Goal: Task Accomplishment & Management: Use online tool/utility

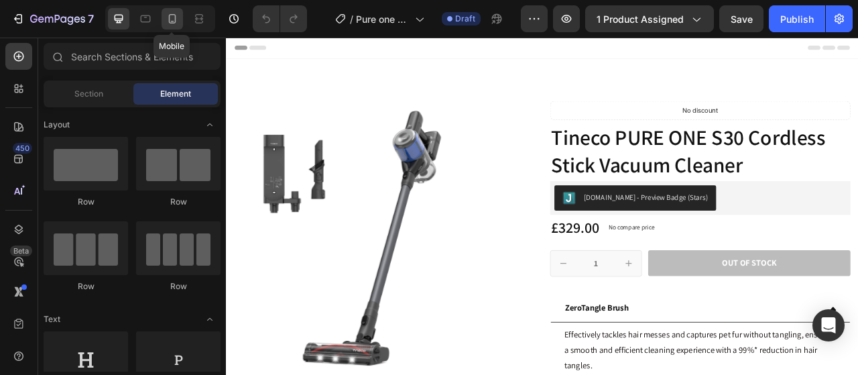
click at [177, 19] on icon at bounding box center [172, 18] width 13 height 13
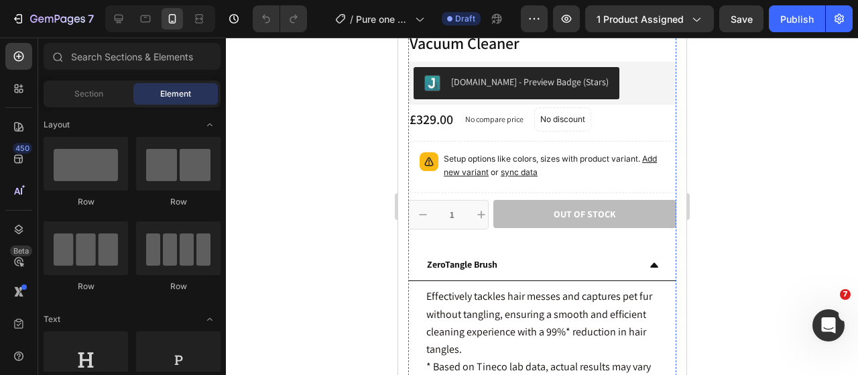
scroll to position [335, 0]
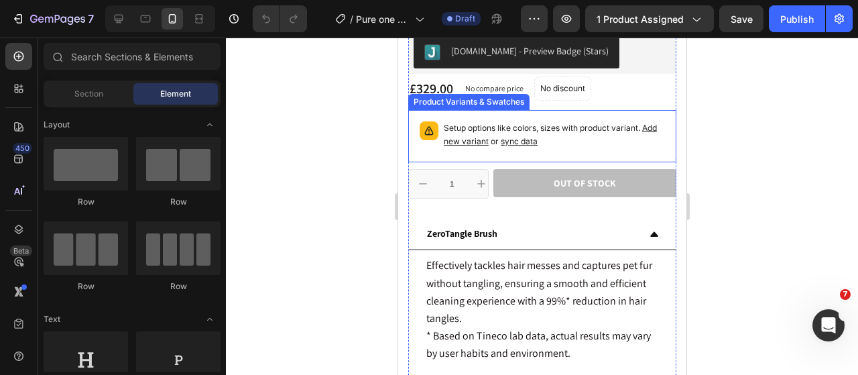
click at [616, 129] on p "Setup options like colors, sizes with product variant. Add new variant or sync …" at bounding box center [553, 134] width 221 height 27
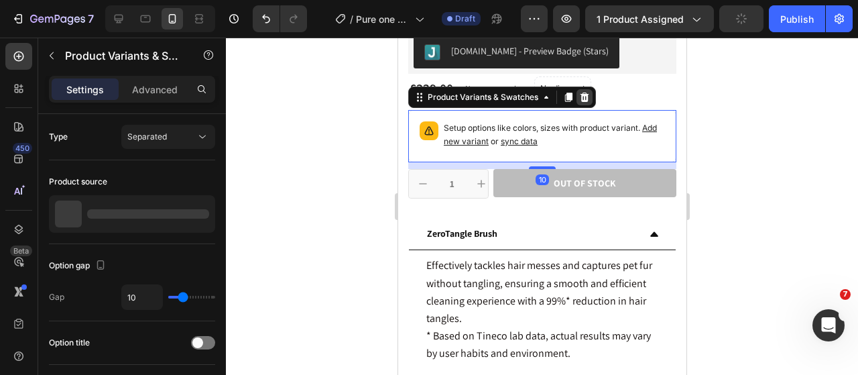
click at [584, 97] on icon at bounding box center [584, 96] width 9 height 9
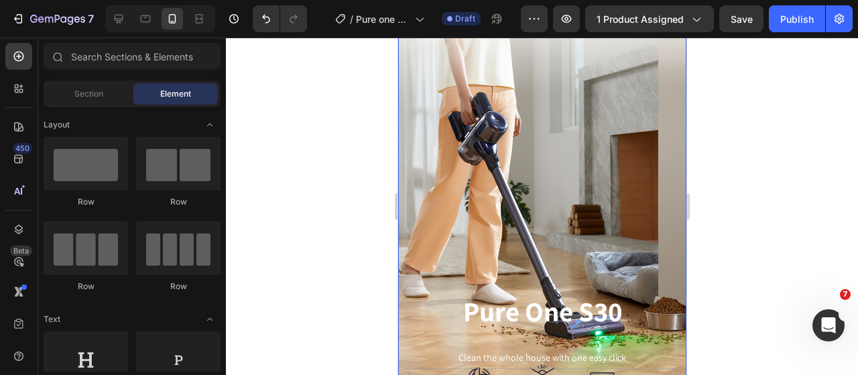
scroll to position [1273, 0]
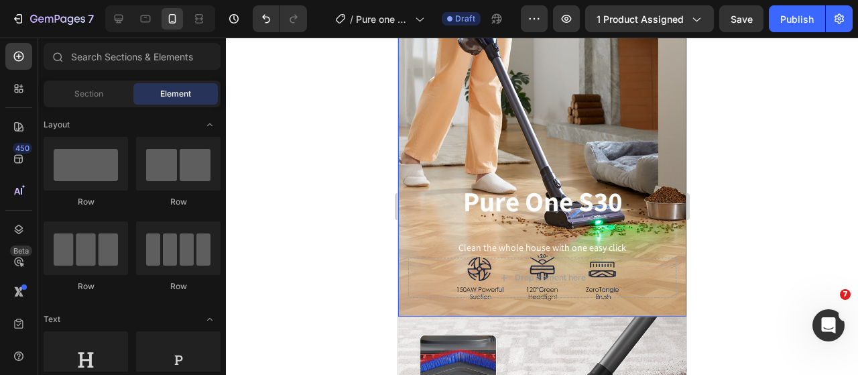
click at [586, 115] on div "Background Image" at bounding box center [541, 95] width 288 height 443
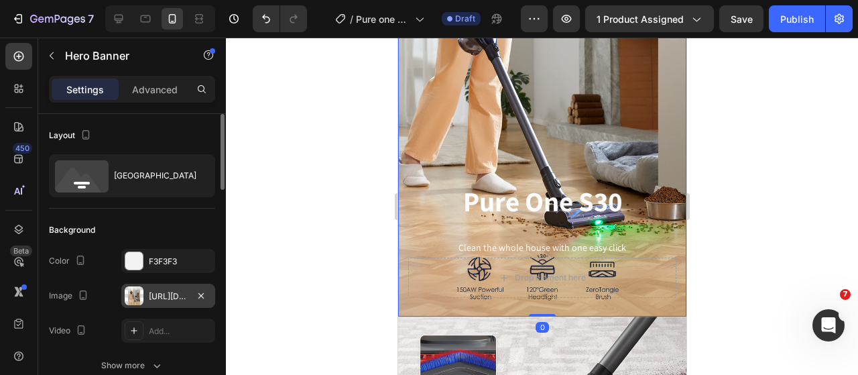
click at [130, 295] on div at bounding box center [134, 295] width 19 height 19
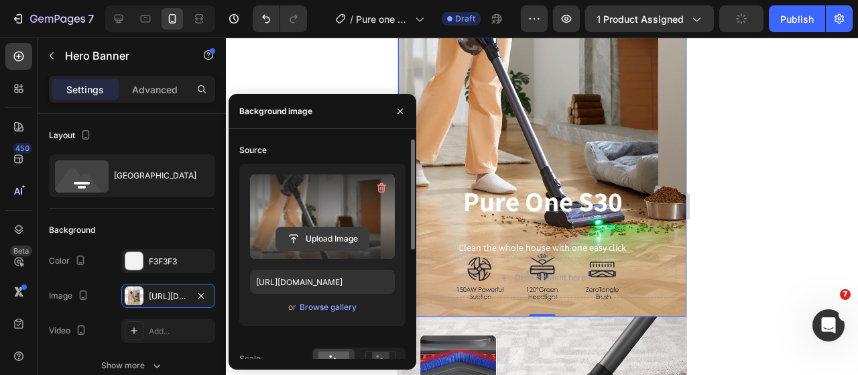
click at [335, 244] on input "file" at bounding box center [322, 238] width 92 height 23
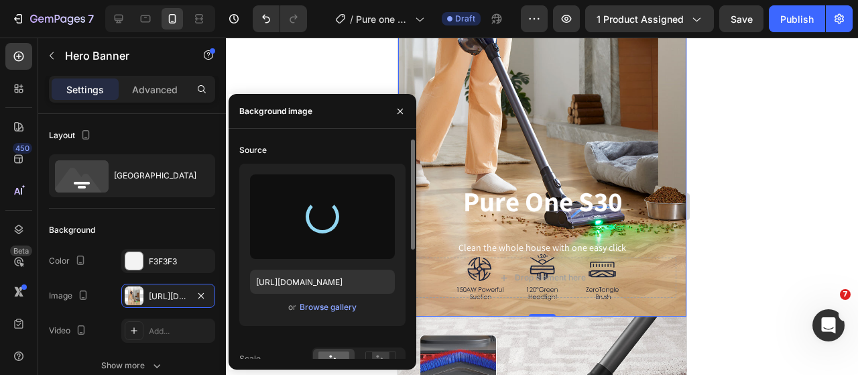
type input "[URL][DOMAIN_NAME]"
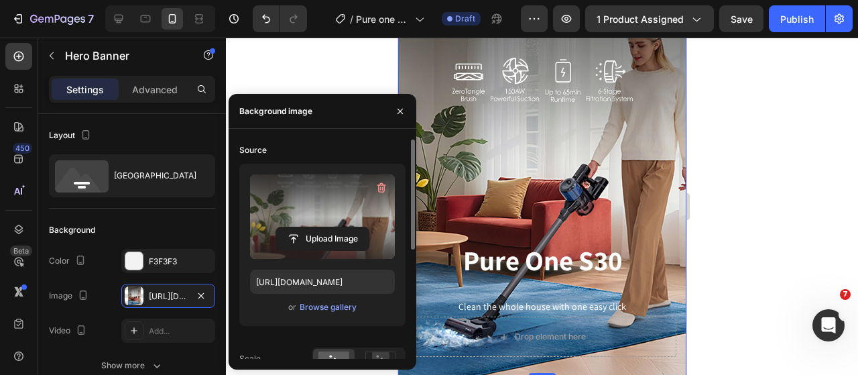
scroll to position [1139, 0]
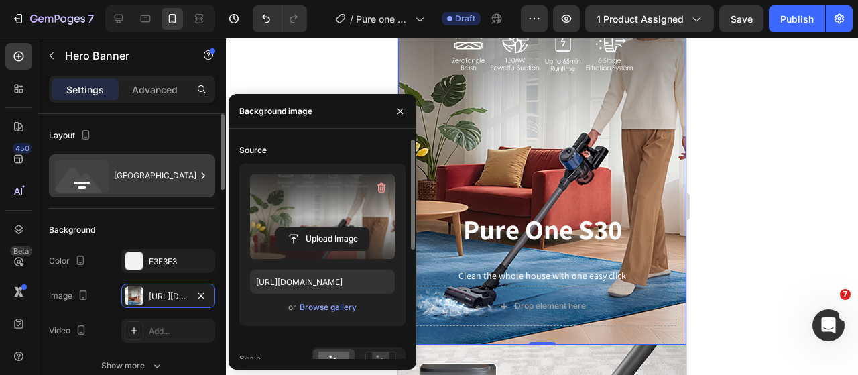
click at [85, 176] on icon at bounding box center [79, 184] width 48 height 32
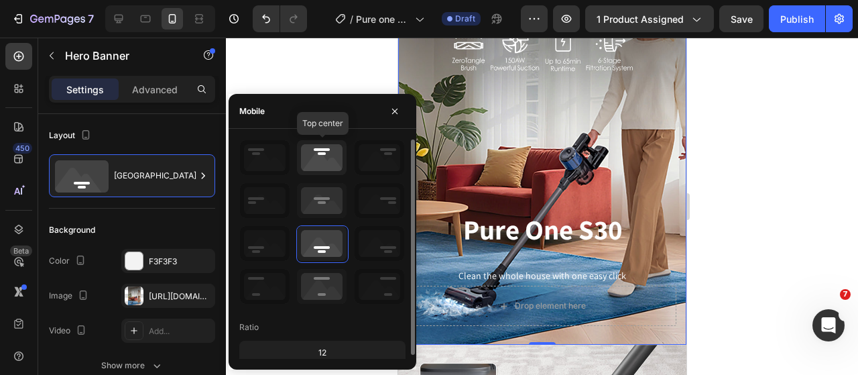
click at [314, 151] on icon at bounding box center [322, 157] width 50 height 35
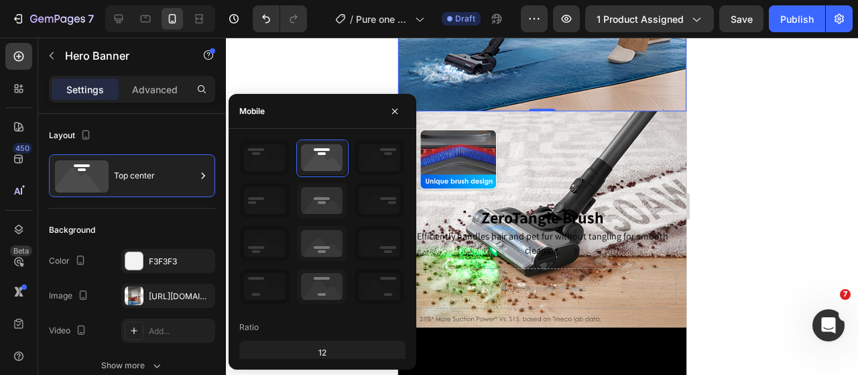
scroll to position [1474, 0]
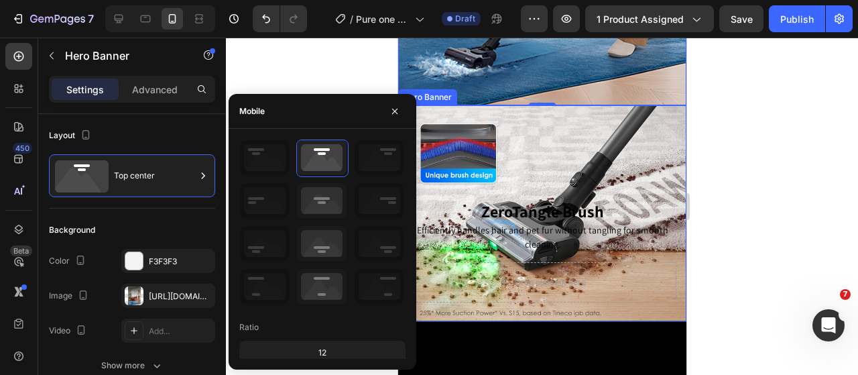
click at [600, 124] on div "Background Image" at bounding box center [541, 213] width 288 height 216
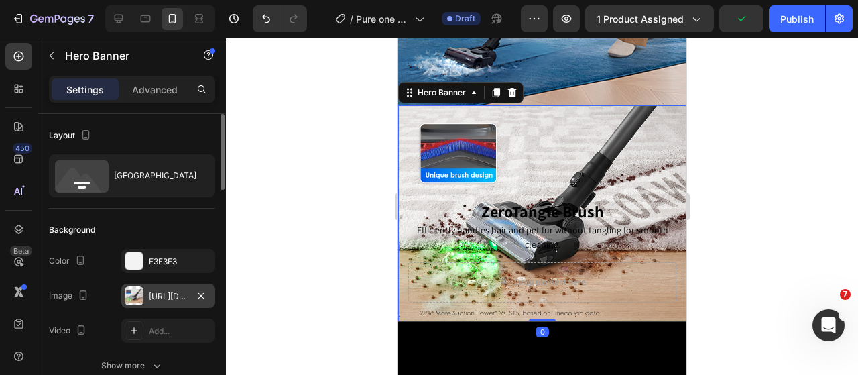
click at [127, 290] on div at bounding box center [134, 295] width 19 height 19
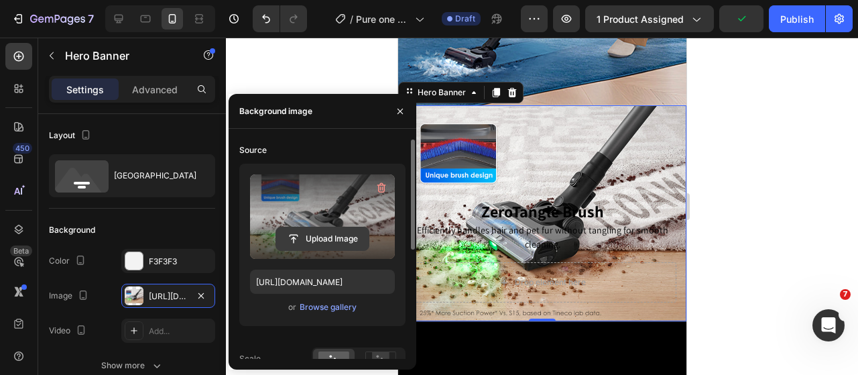
click at [326, 231] on input "file" at bounding box center [322, 238] width 92 height 23
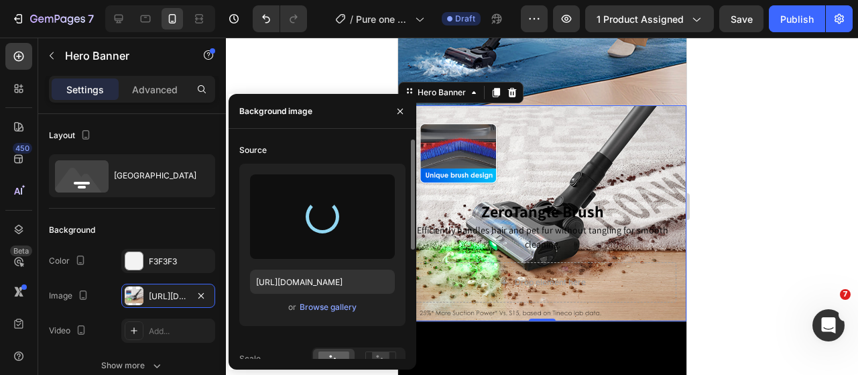
type input "[URL][DOMAIN_NAME]"
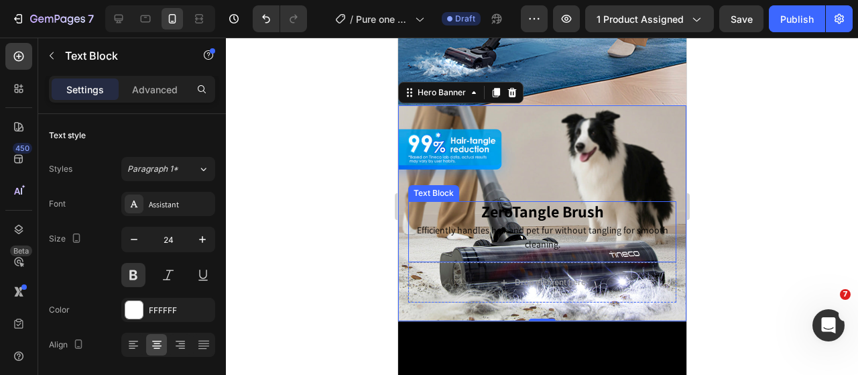
click at [516, 200] on span "ZeroTangle Brush" at bounding box center [541, 210] width 123 height 21
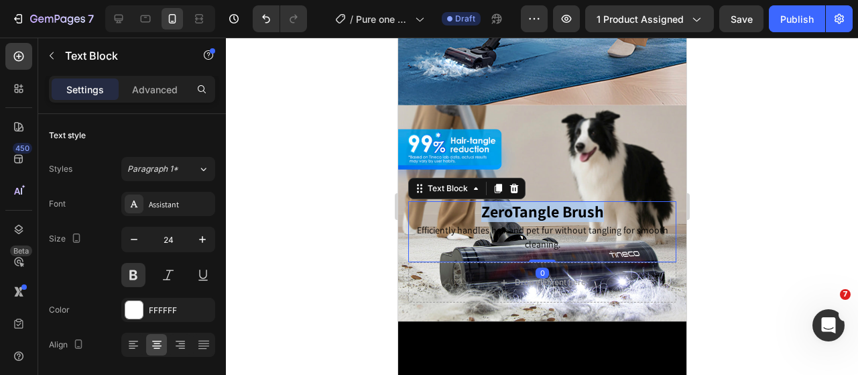
click at [516, 200] on span "ZeroTangle Brush" at bounding box center [541, 210] width 123 height 21
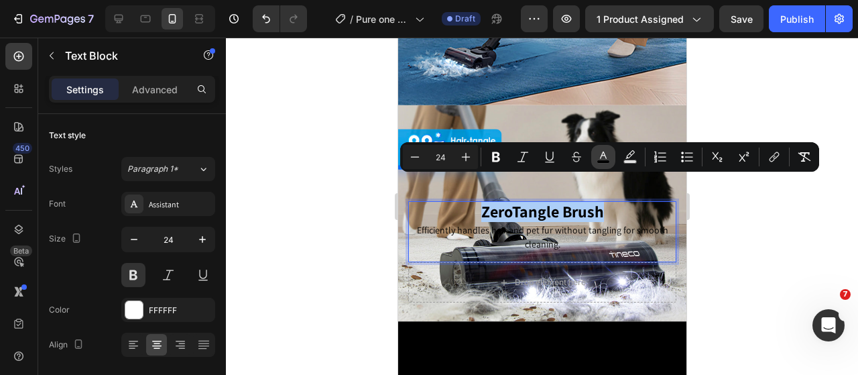
click at [603, 151] on icon "Editor contextual toolbar" at bounding box center [602, 156] width 13 height 13
type input "000000"
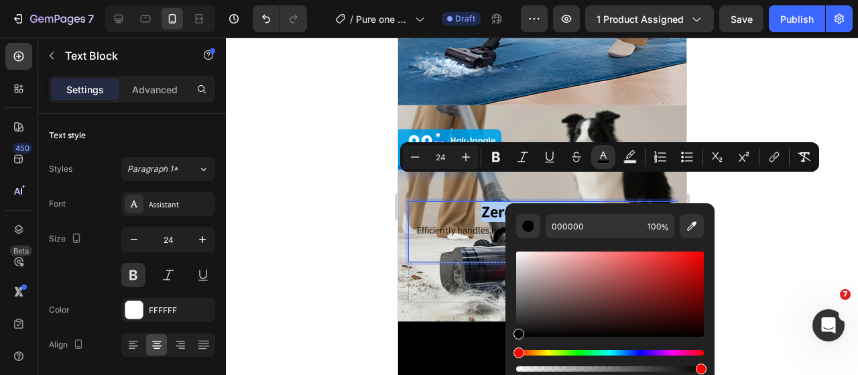
click at [517, 339] on div "Editor contextual toolbar" at bounding box center [610, 311] width 188 height 125
drag, startPoint x: 516, startPoint y: 337, endPoint x: 517, endPoint y: 238, distance: 99.2
click at [517, 238] on div "Editor contextual toolbar" at bounding box center [610, 306] width 188 height 136
type input "FFFFFF"
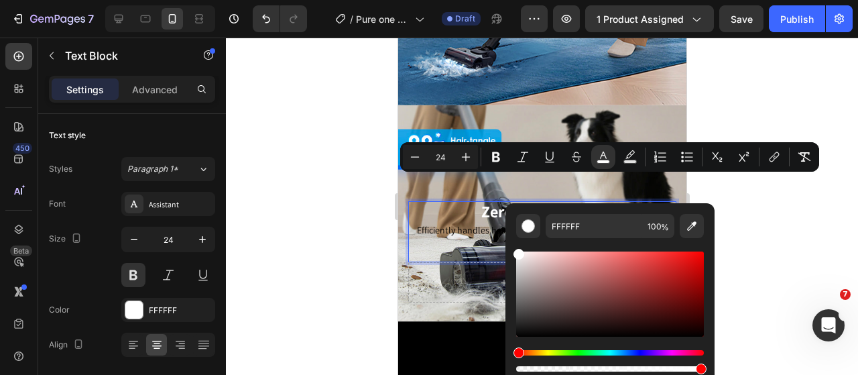
click at [765, 240] on div at bounding box center [542, 206] width 632 height 337
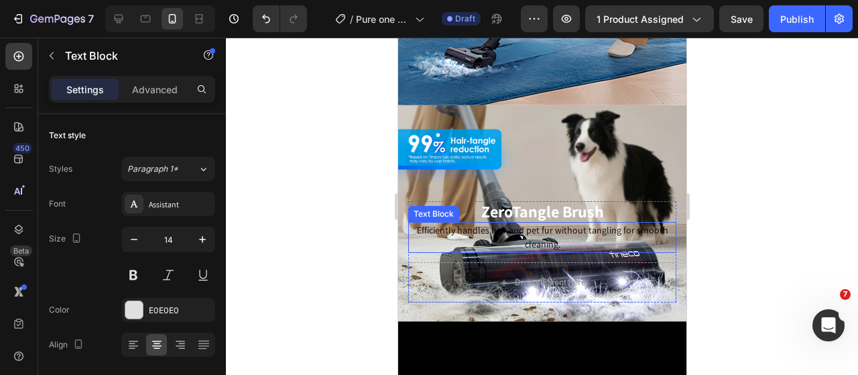
click at [509, 224] on span "Efficiently handles hair and pet fur without tangling for smooth cleaning." at bounding box center [541, 237] width 251 height 26
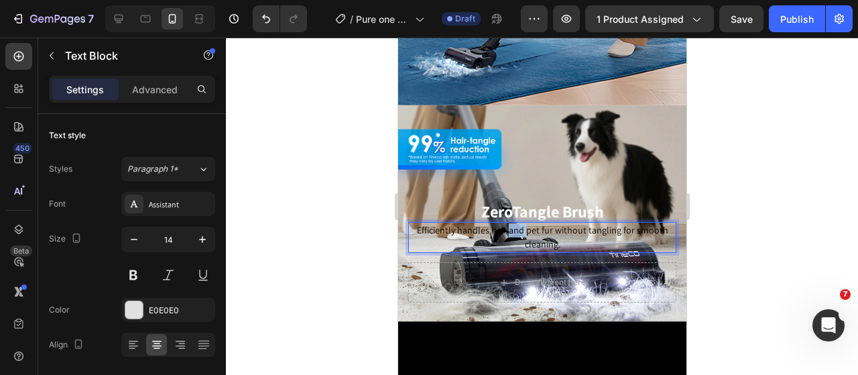
click at [509, 224] on span "Efficiently handles hair and pet fur without tangling for smooth cleaning." at bounding box center [541, 237] width 251 height 26
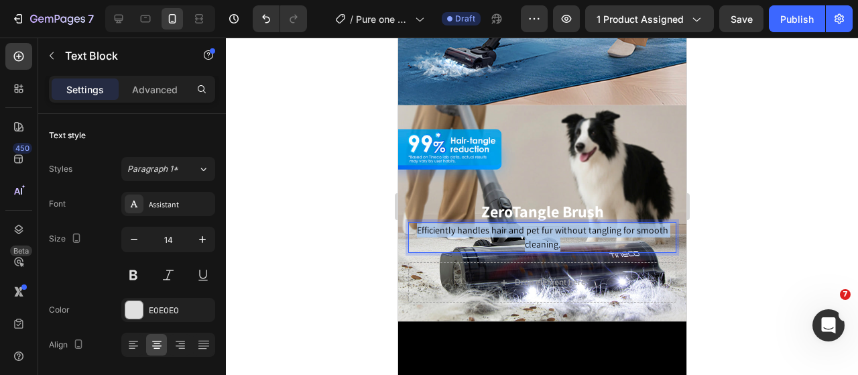
click at [509, 224] on span "Efficiently handles hair and pet fur without tangling for smooth cleaning." at bounding box center [541, 237] width 251 height 26
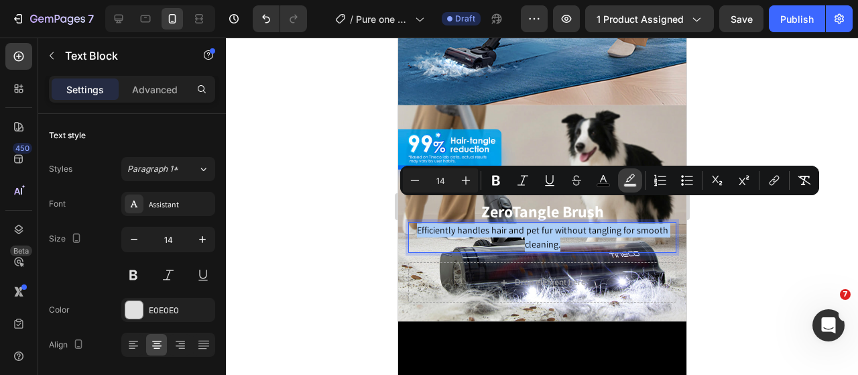
click at [626, 180] on icon "Editor contextual toolbar" at bounding box center [629, 180] width 13 height 13
type input "000000"
type input "77"
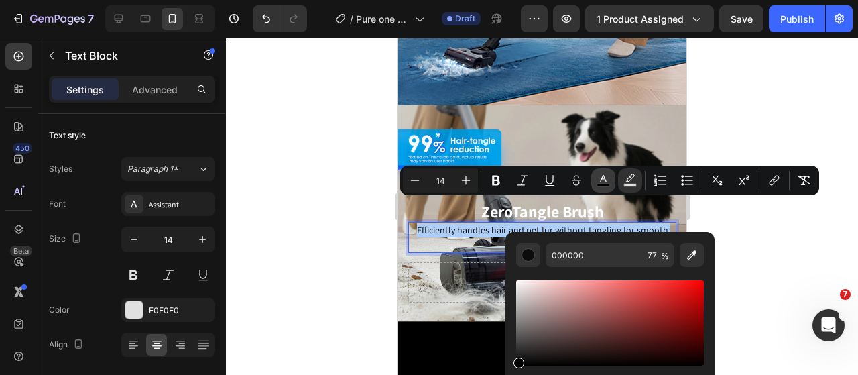
click at [604, 180] on icon "Editor contextual toolbar" at bounding box center [602, 180] width 13 height 13
drag, startPoint x: 516, startPoint y: 366, endPoint x: 521, endPoint y: 271, distance: 94.6
click at [521, 271] on div "Editor contextual toolbar" at bounding box center [610, 335] width 188 height 136
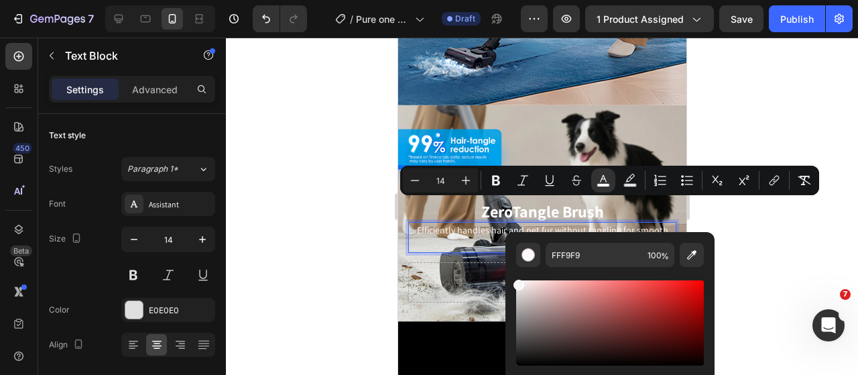
type input "FCFCFC"
drag, startPoint x: 523, startPoint y: 285, endPoint x: 509, endPoint y: 281, distance: 14.8
click at [509, 281] on div "FCFCFC 100 %" at bounding box center [609, 317] width 209 height 171
click at [769, 220] on div at bounding box center [542, 206] width 632 height 337
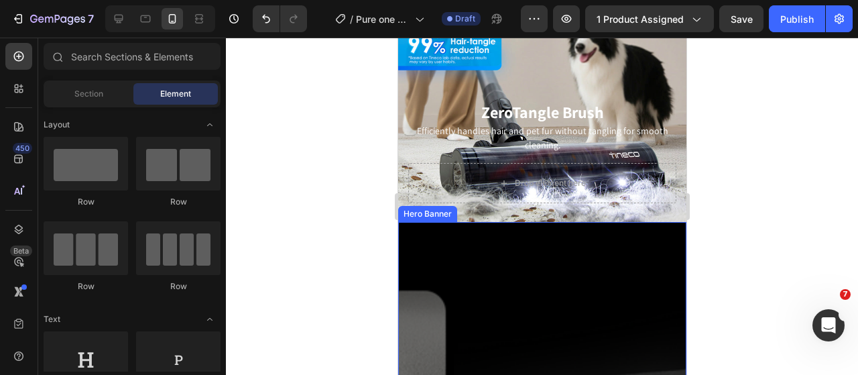
scroll to position [1608, 0]
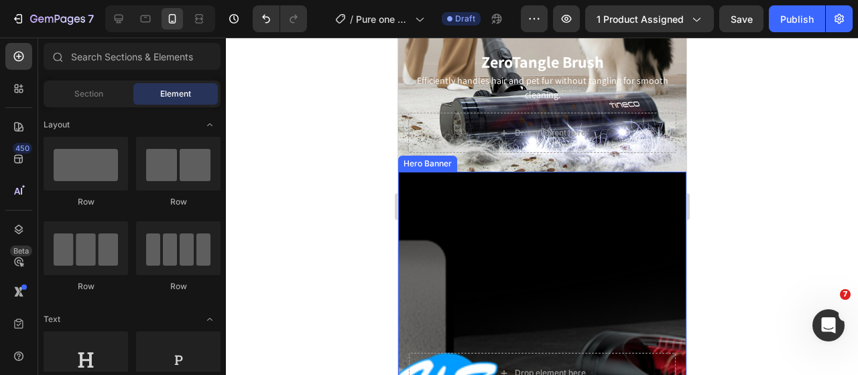
click at [551, 223] on div "Background Image" at bounding box center [541, 373] width 288 height 402
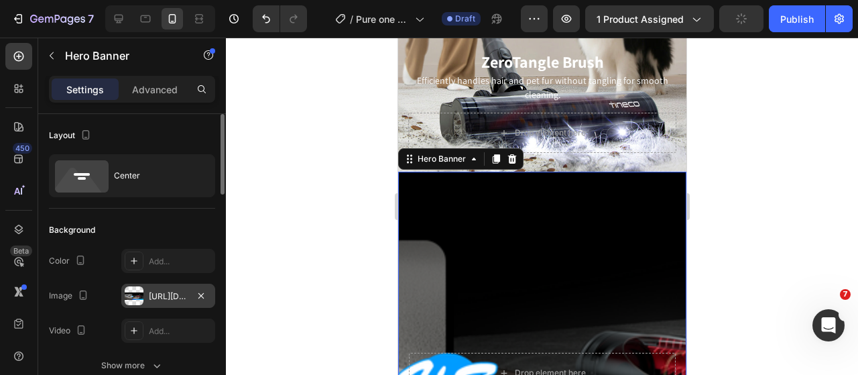
click at [133, 304] on div at bounding box center [134, 295] width 19 height 19
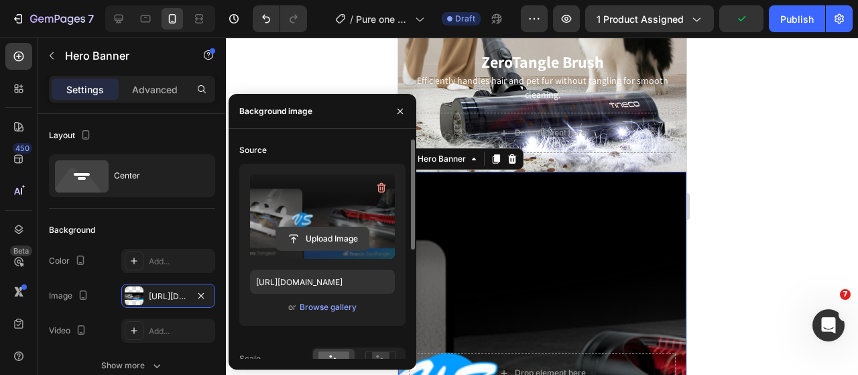
click at [323, 244] on input "file" at bounding box center [322, 238] width 92 height 23
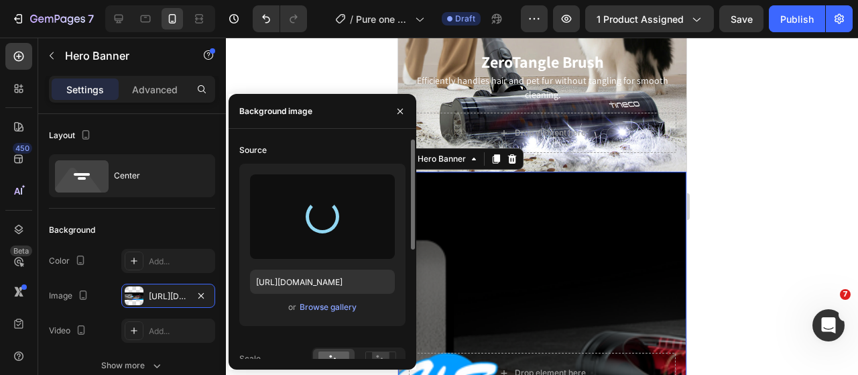
type input "[URL][DOMAIN_NAME]"
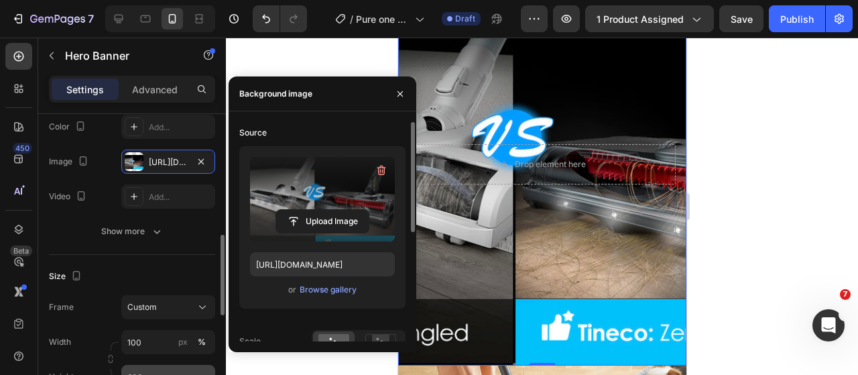
scroll to position [201, 0]
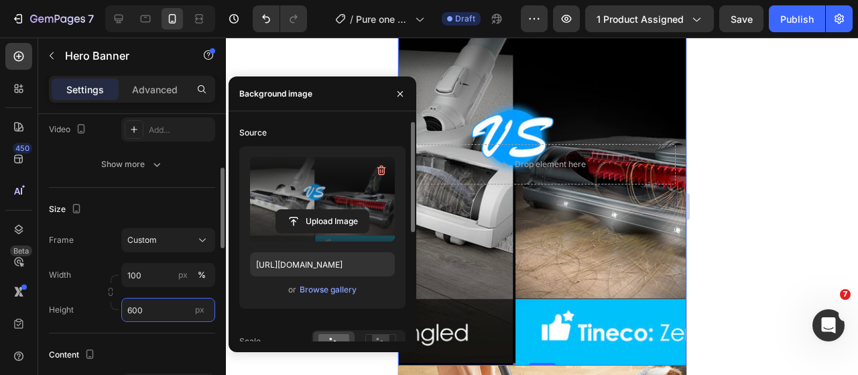
click at [169, 316] on input "600" at bounding box center [168, 310] width 94 height 24
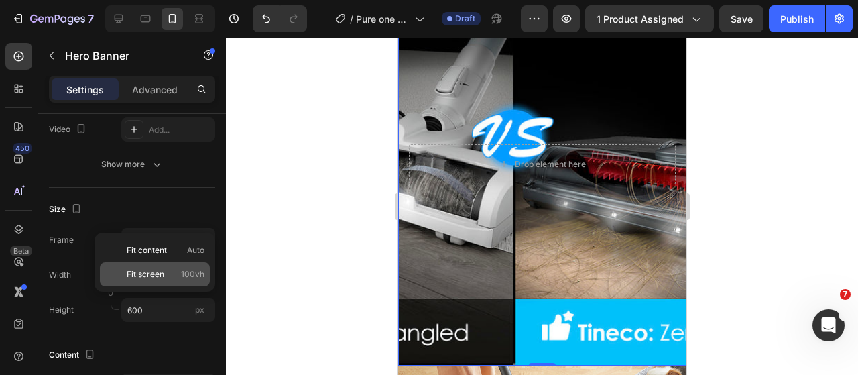
click at [165, 283] on div "Fit screen 100vh" at bounding box center [155, 274] width 110 height 24
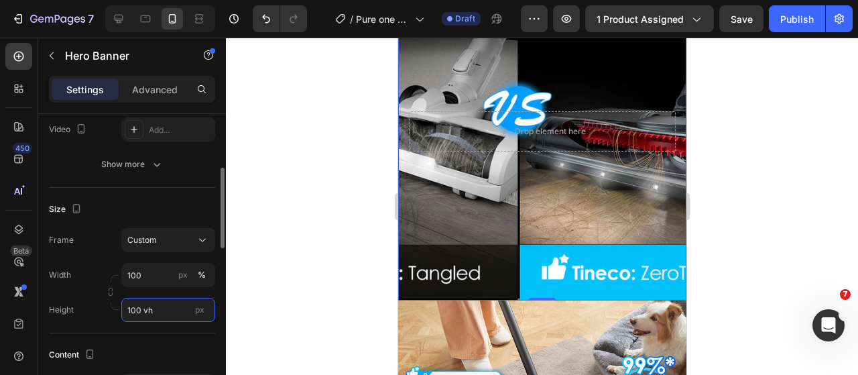
click at [146, 308] on input "100 vh" at bounding box center [168, 310] width 94 height 24
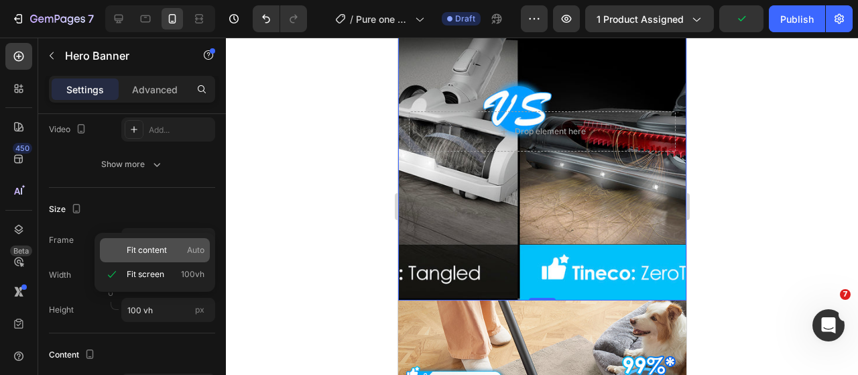
click at [155, 254] on span "Fit content" at bounding box center [147, 250] width 40 height 12
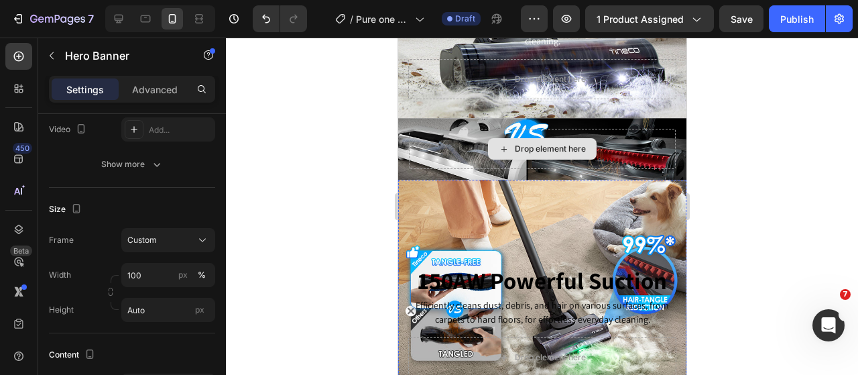
scroll to position [1675, 0]
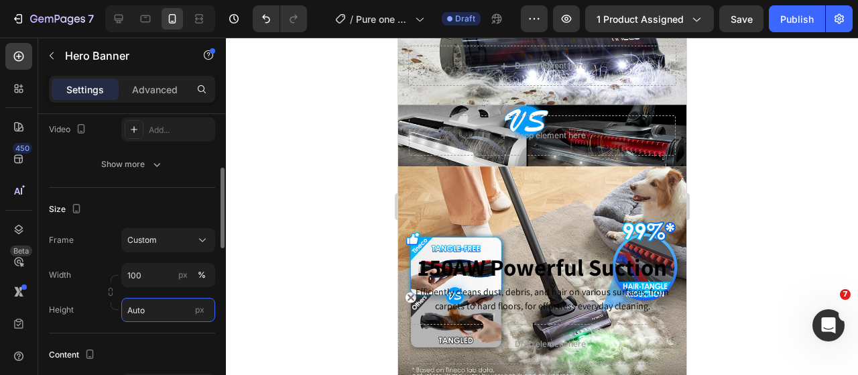
click at [164, 308] on input "Auto" at bounding box center [168, 310] width 94 height 24
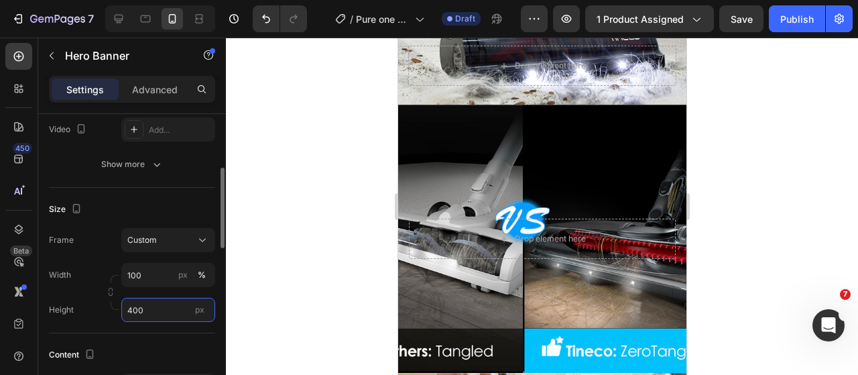
drag, startPoint x: 164, startPoint y: 308, endPoint x: 129, endPoint y: 308, distance: 35.5
click at [129, 308] on input "400" at bounding box center [168, 310] width 94 height 24
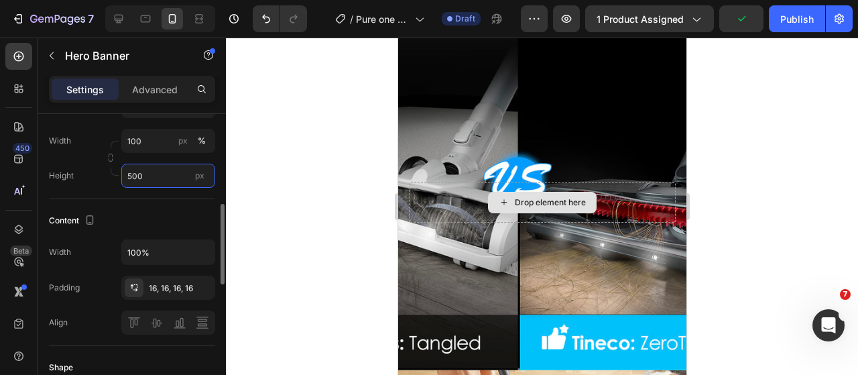
scroll to position [1809, 0]
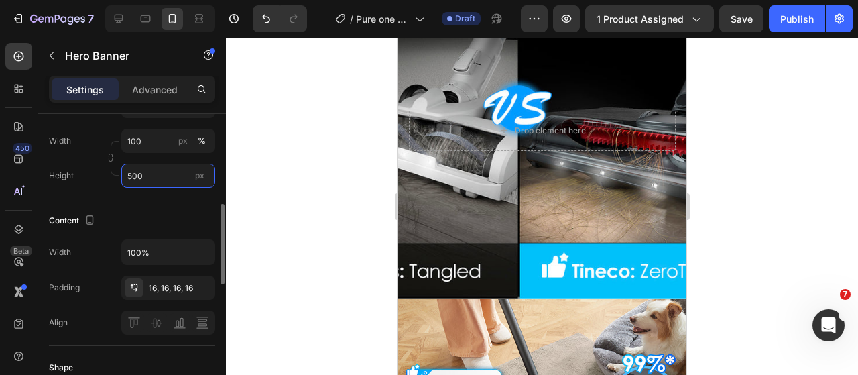
drag, startPoint x: 167, startPoint y: 172, endPoint x: 127, endPoint y: 175, distance: 39.7
click at [127, 175] on input "500" at bounding box center [168, 176] width 94 height 24
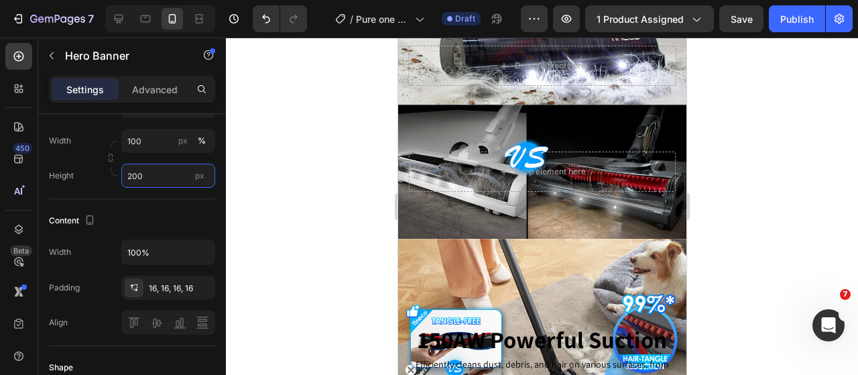
scroll to position [1608, 0]
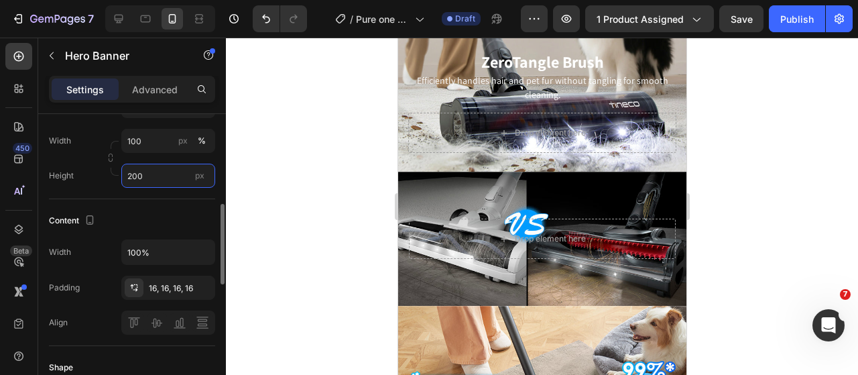
drag, startPoint x: 154, startPoint y: 178, endPoint x: 125, endPoint y: 178, distance: 29.5
click at [125, 178] on input "200" at bounding box center [168, 176] width 94 height 24
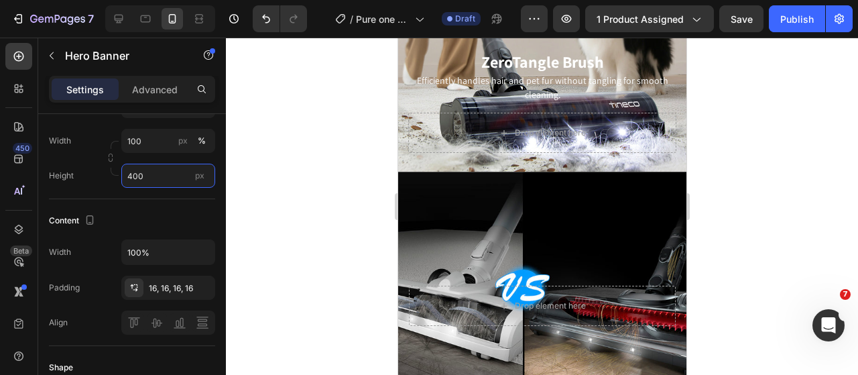
scroll to position [1742, 0]
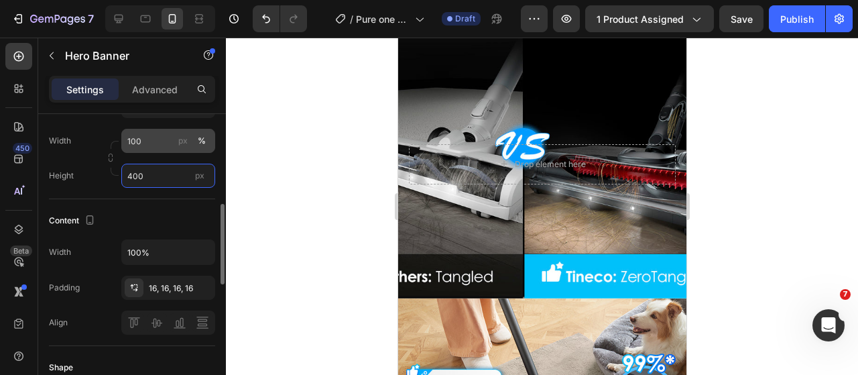
type input "400"
click at [159, 137] on input "100" at bounding box center [168, 141] width 94 height 24
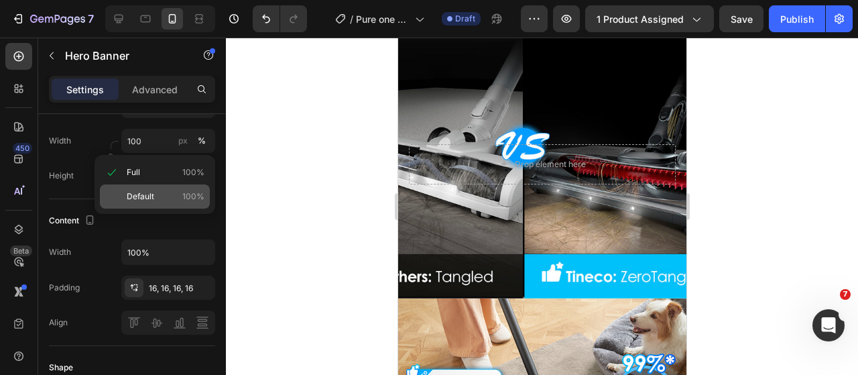
click at [156, 187] on div "Default 100%" at bounding box center [155, 196] width 110 height 24
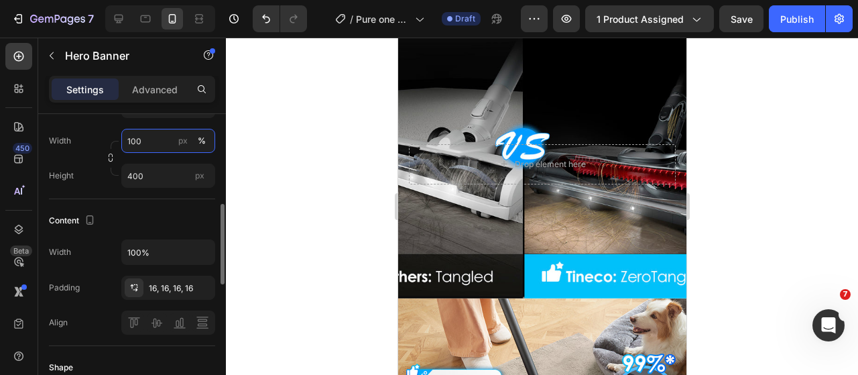
click at [143, 136] on input "100" at bounding box center [168, 141] width 94 height 24
click at [146, 133] on input "100" at bounding box center [168, 141] width 94 height 24
drag, startPoint x: 146, startPoint y: 133, endPoint x: 119, endPoint y: 135, distance: 27.5
click at [119, 135] on div "Width 100 px %" at bounding box center [132, 141] width 166 height 24
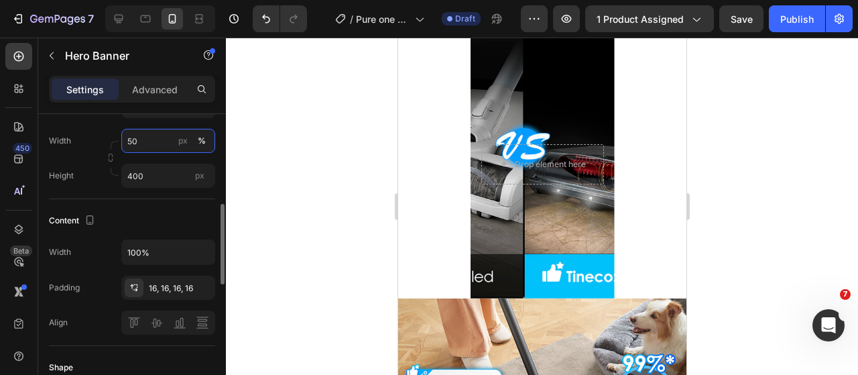
drag, startPoint x: 151, startPoint y: 145, endPoint x: 123, endPoint y: 143, distance: 28.2
click at [123, 143] on input "50" at bounding box center [168, 141] width 94 height 24
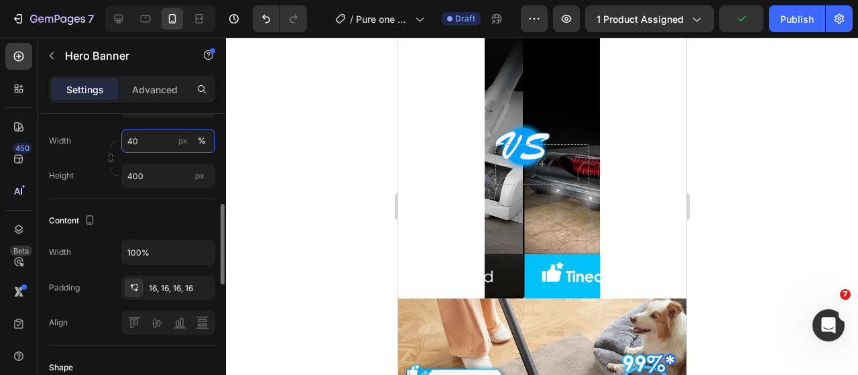
drag, startPoint x: 139, startPoint y: 139, endPoint x: 122, endPoint y: 141, distance: 17.5
click at [122, 141] on input "40" at bounding box center [168, 141] width 94 height 24
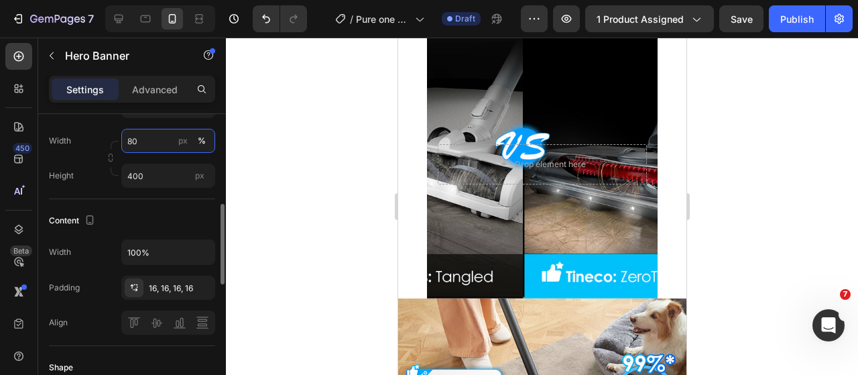
drag, startPoint x: 139, startPoint y: 139, endPoint x: 122, endPoint y: 139, distance: 16.8
click at [122, 139] on input "80" at bounding box center [168, 141] width 94 height 24
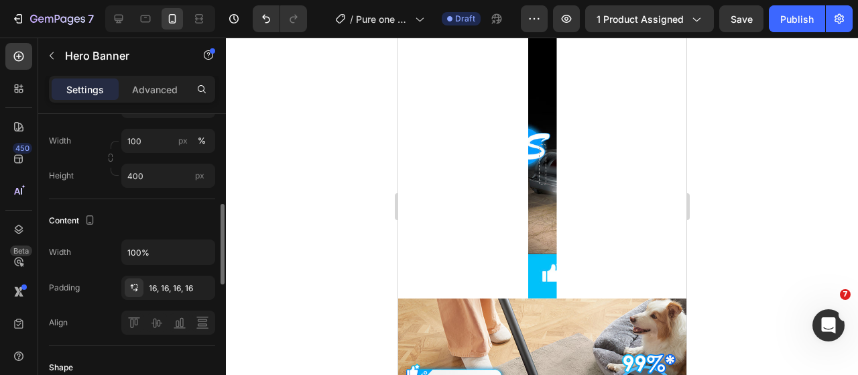
click at [210, 216] on div "Content" at bounding box center [132, 220] width 166 height 21
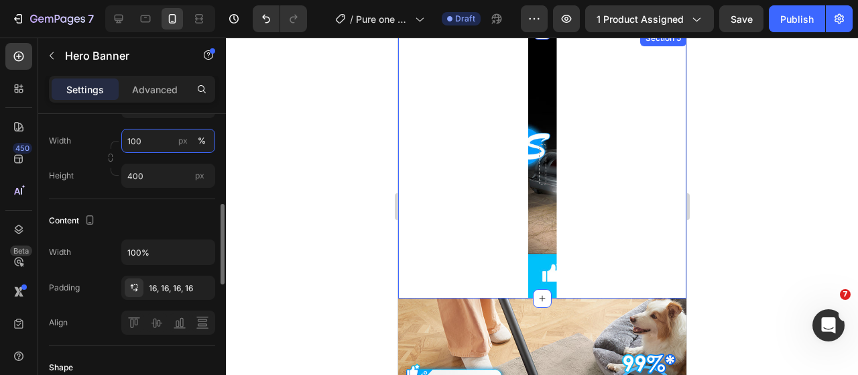
click at [149, 145] on input "100" at bounding box center [168, 141] width 94 height 24
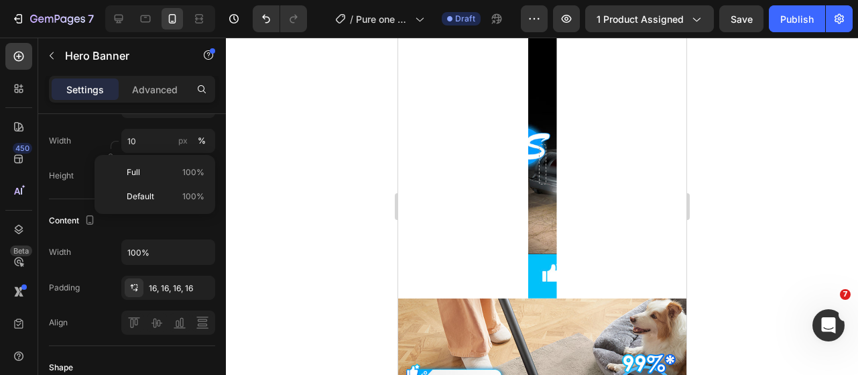
click at [542, 182] on div at bounding box center [541, 164] width 29 height 62
click at [527, 224] on div "Background Image" at bounding box center [541, 164] width 29 height 268
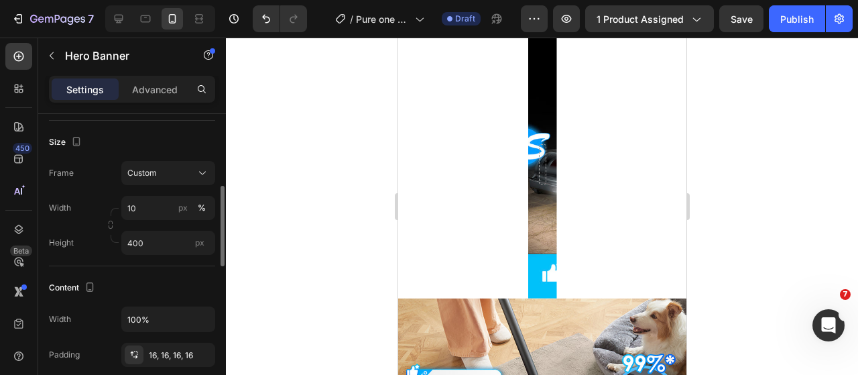
scroll to position [0, 0]
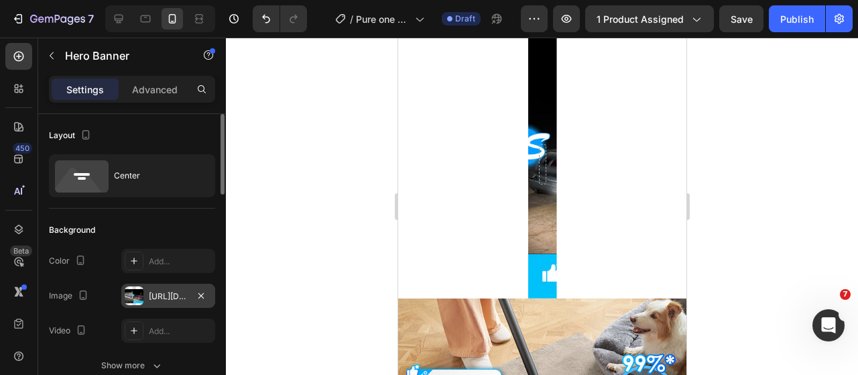
click at [135, 290] on div at bounding box center [134, 295] width 19 height 19
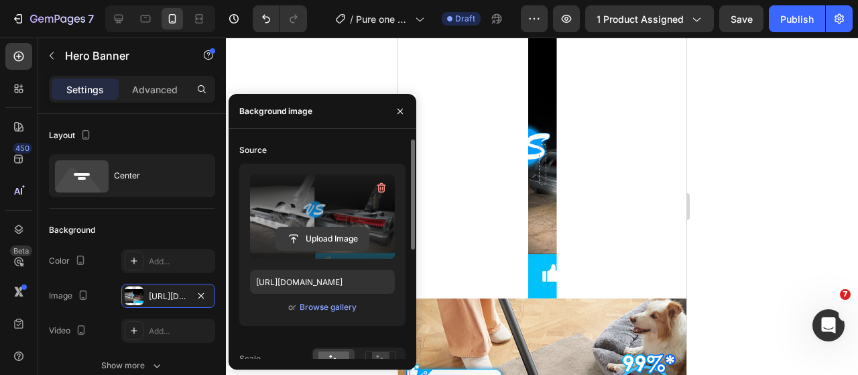
click at [319, 237] on input "file" at bounding box center [322, 238] width 92 height 23
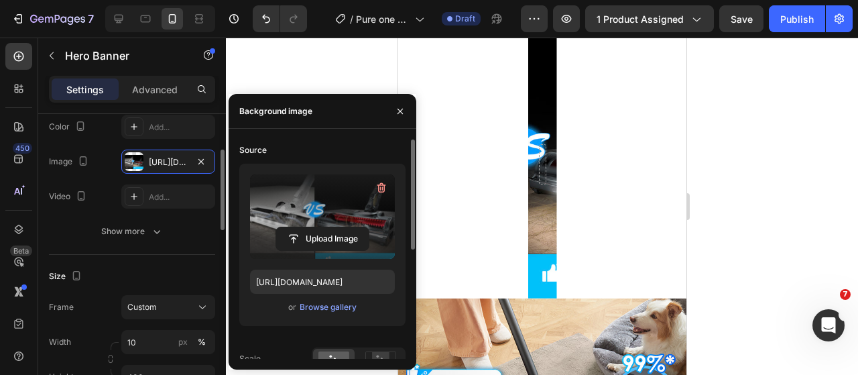
scroll to position [201, 0]
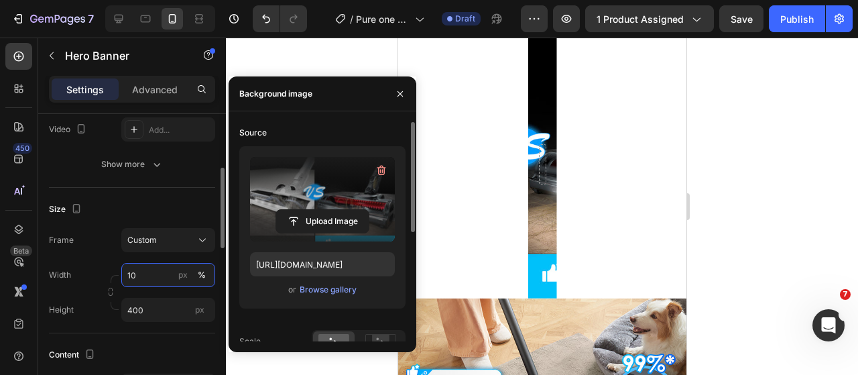
click at [158, 279] on input "10" at bounding box center [168, 275] width 94 height 24
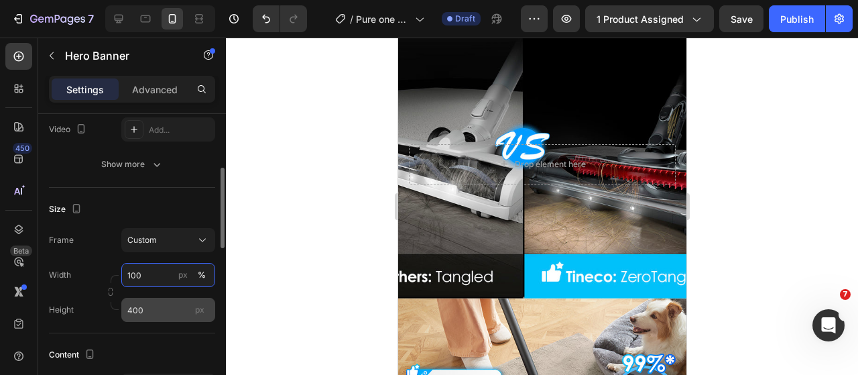
type input "100"
click at [161, 320] on input "400" at bounding box center [168, 310] width 94 height 24
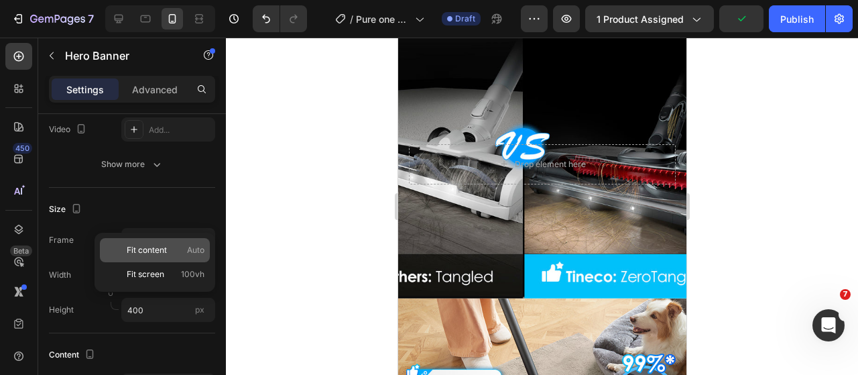
click at [163, 248] on span "Fit content" at bounding box center [147, 250] width 40 height 12
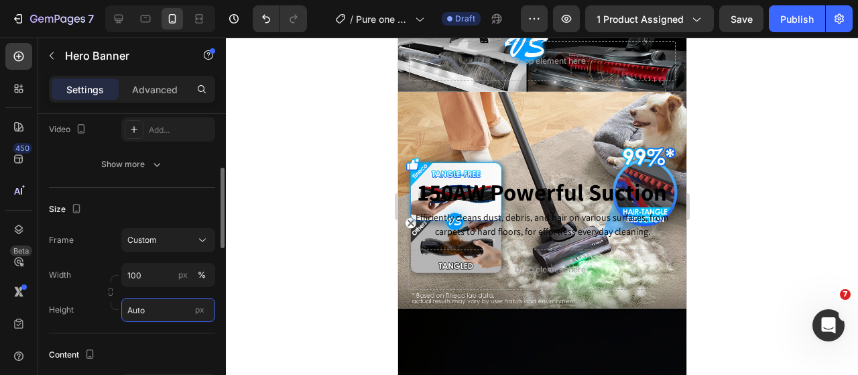
click at [155, 310] on input "Auto" at bounding box center [168, 310] width 94 height 24
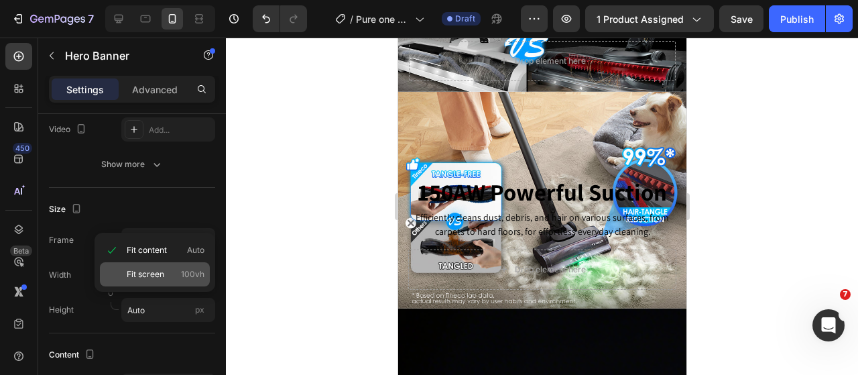
click at [154, 281] on div "Fit screen 100vh" at bounding box center [155, 274] width 110 height 24
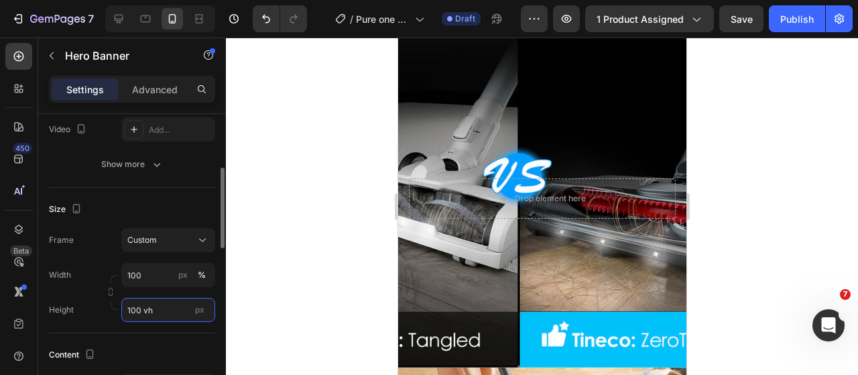
click at [157, 312] on input "100 vh" at bounding box center [168, 310] width 94 height 24
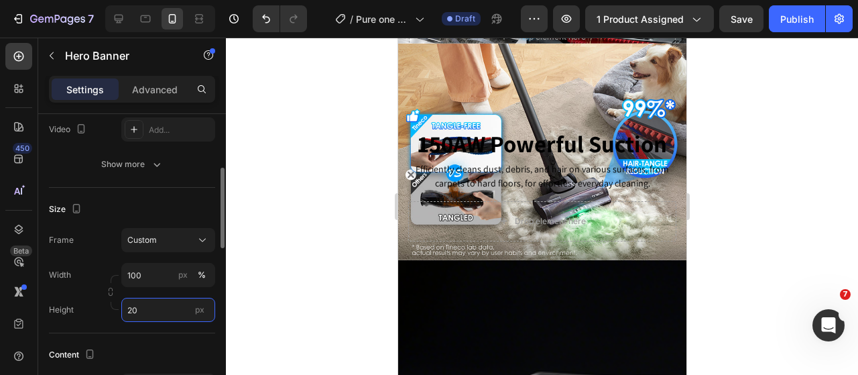
type input "2"
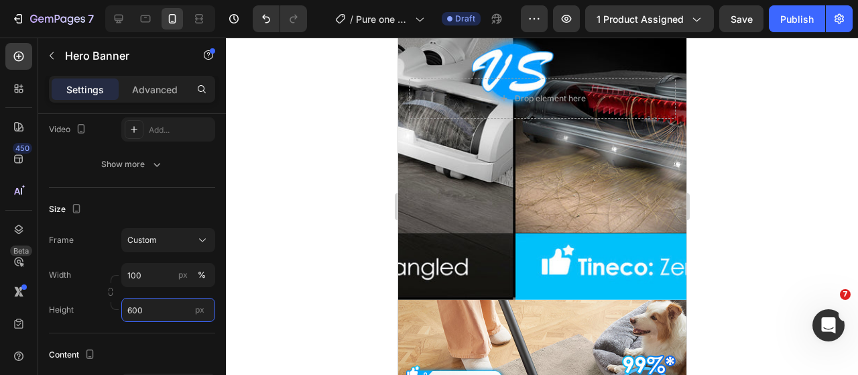
scroll to position [1876, 0]
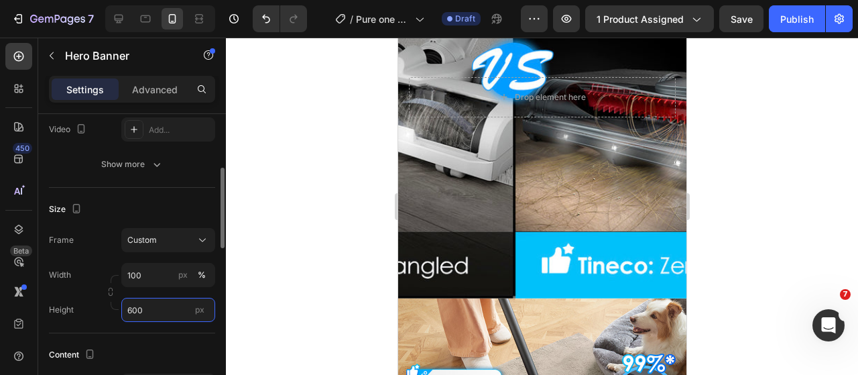
drag, startPoint x: 155, startPoint y: 308, endPoint x: 127, endPoint y: 312, distance: 27.8
click at [127, 312] on input "600" at bounding box center [168, 310] width 94 height 24
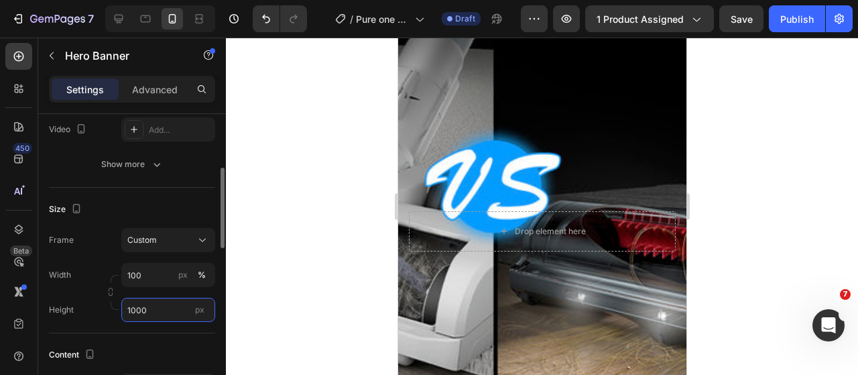
drag, startPoint x: 151, startPoint y: 314, endPoint x: 115, endPoint y: 313, distance: 35.5
click at [115, 313] on div "Height 1000 px" at bounding box center [132, 310] width 166 height 24
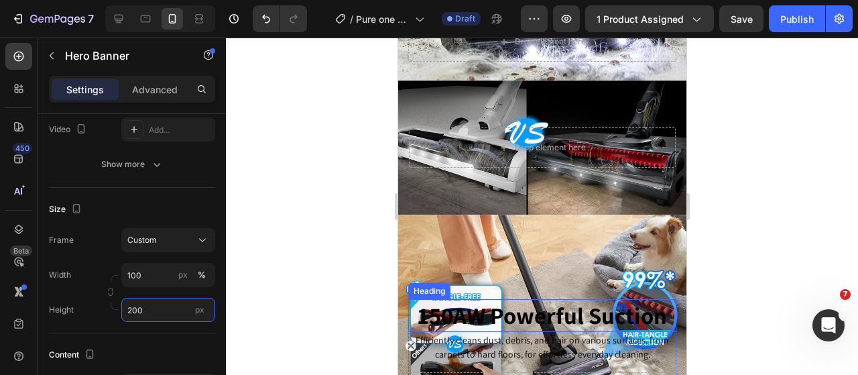
scroll to position [1675, 0]
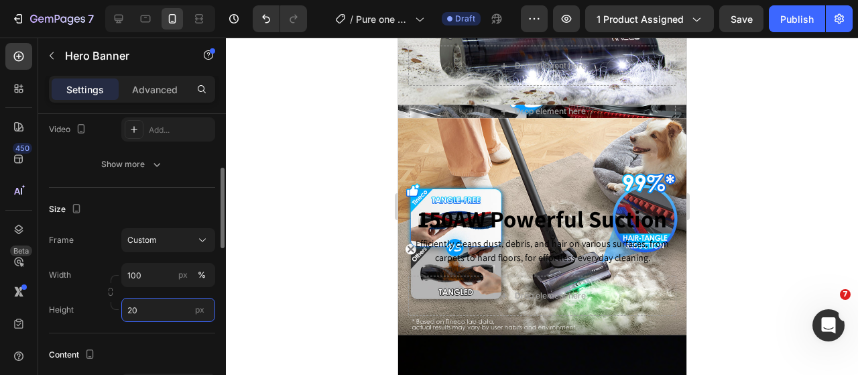
type input "2"
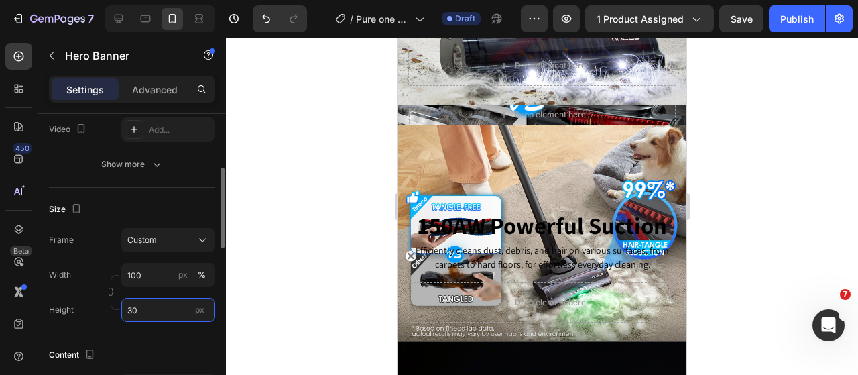
type input "300"
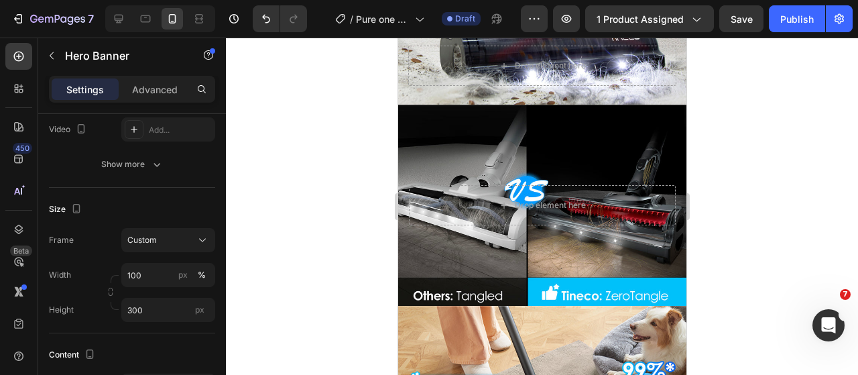
click at [822, 260] on div at bounding box center [542, 206] width 632 height 337
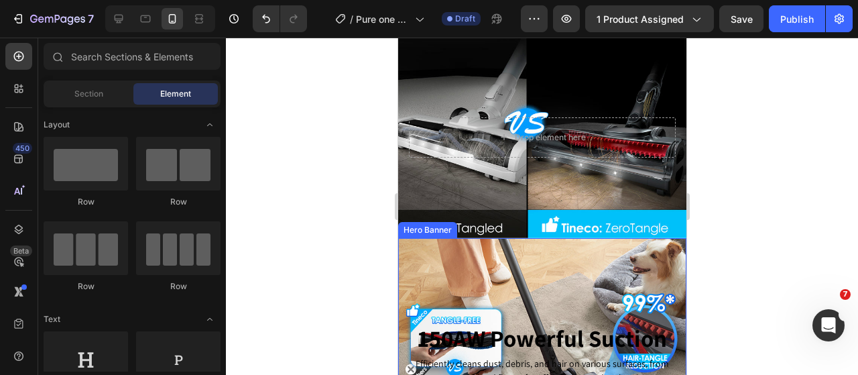
scroll to position [1809, 0]
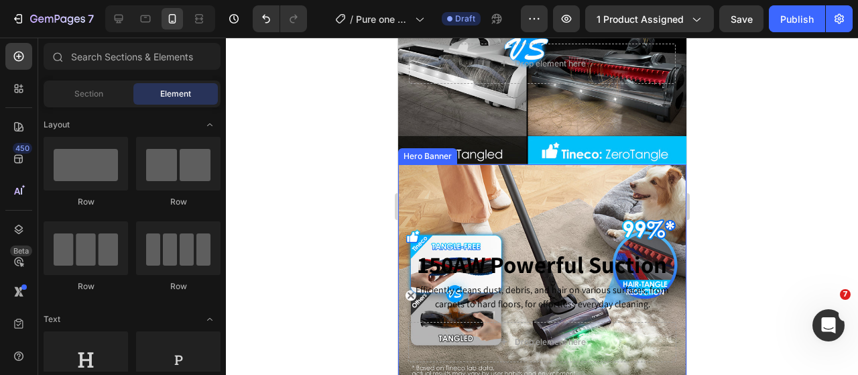
click at [513, 198] on div "Background Image" at bounding box center [541, 272] width 288 height 216
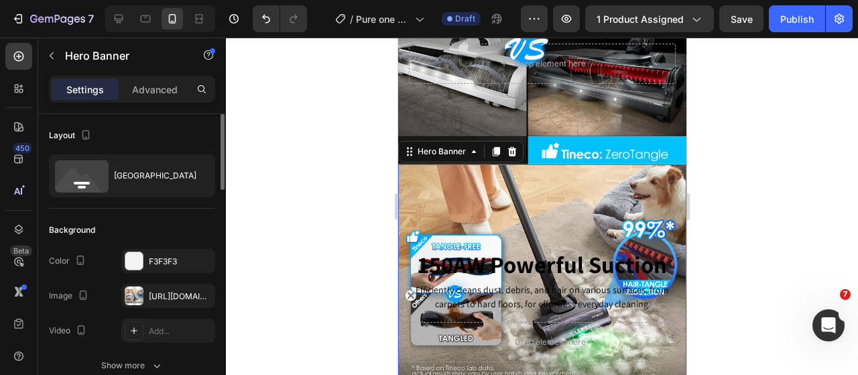
scroll to position [67, 0]
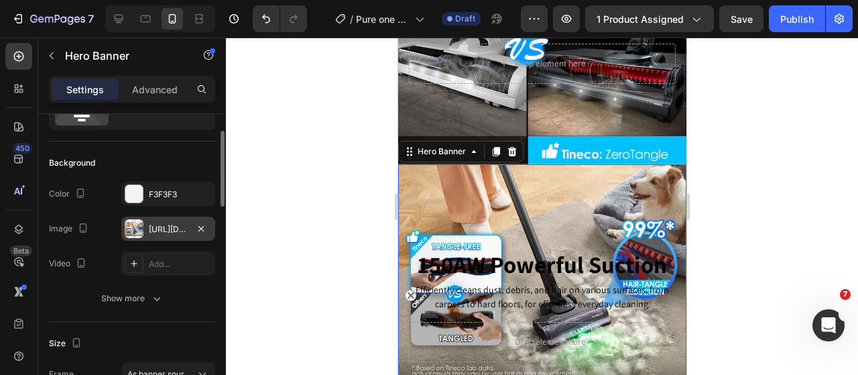
click at [141, 231] on div at bounding box center [134, 228] width 19 height 19
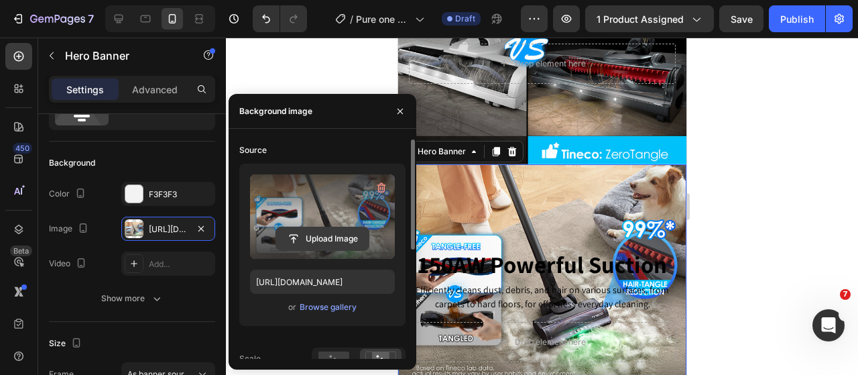
click at [295, 236] on input "file" at bounding box center [322, 238] width 92 height 23
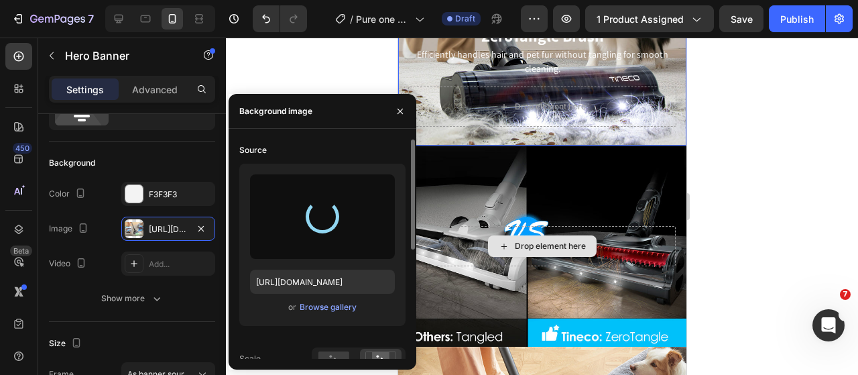
type input "[URL][DOMAIN_NAME]"
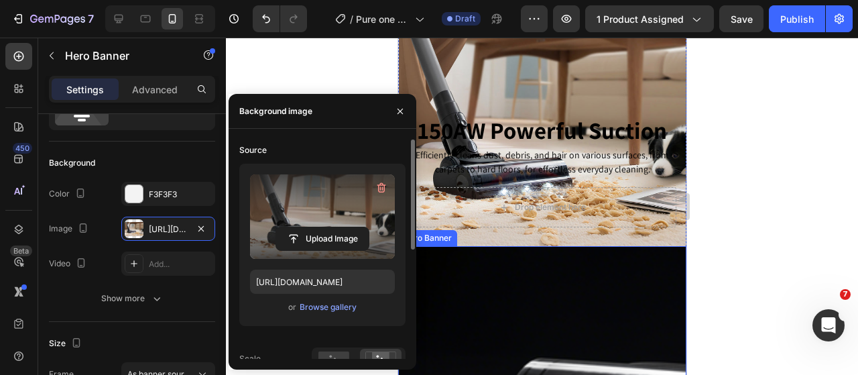
scroll to position [2144, 0]
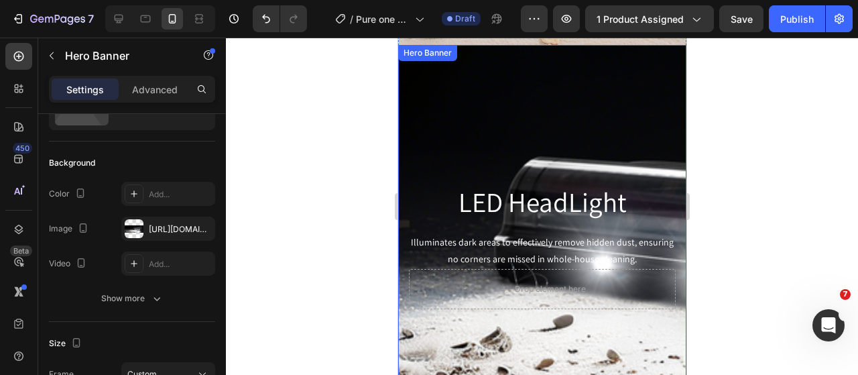
click at [555, 103] on div "Background Image" at bounding box center [541, 246] width 288 height 402
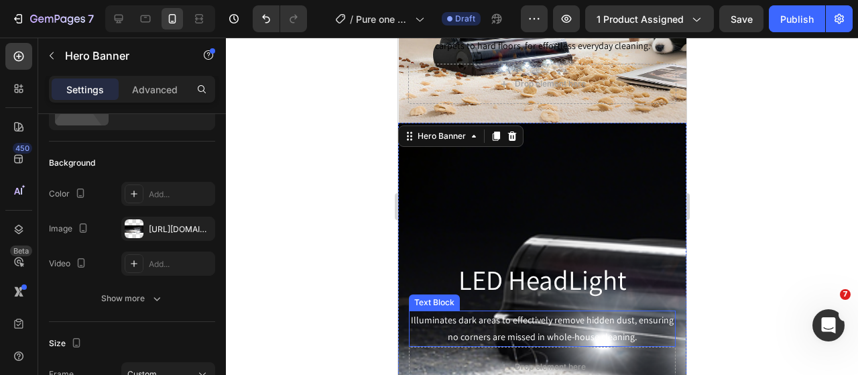
scroll to position [2010, 0]
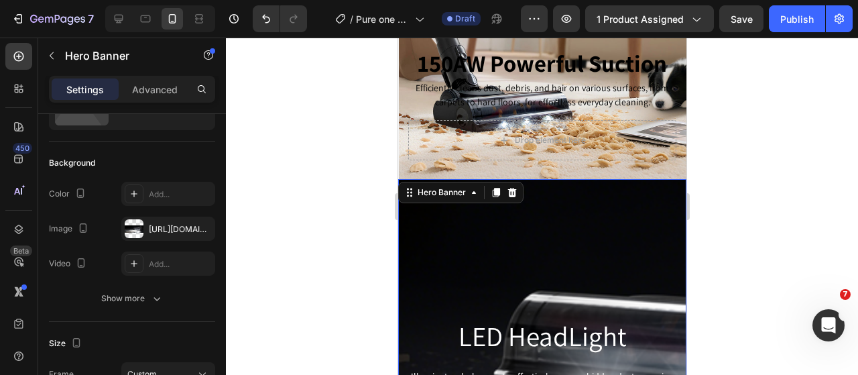
click at [599, 269] on div "Background Image" at bounding box center [541, 380] width 288 height 402
click at [135, 222] on div at bounding box center [134, 228] width 19 height 19
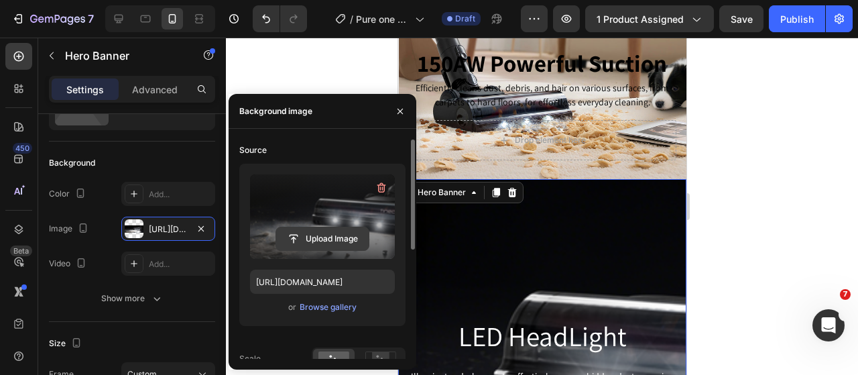
click at [300, 246] on input "file" at bounding box center [322, 238] width 92 height 23
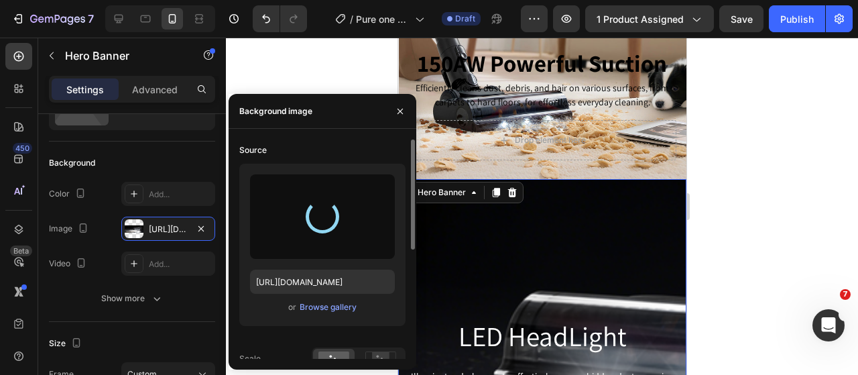
type input "[URL][DOMAIN_NAME]"
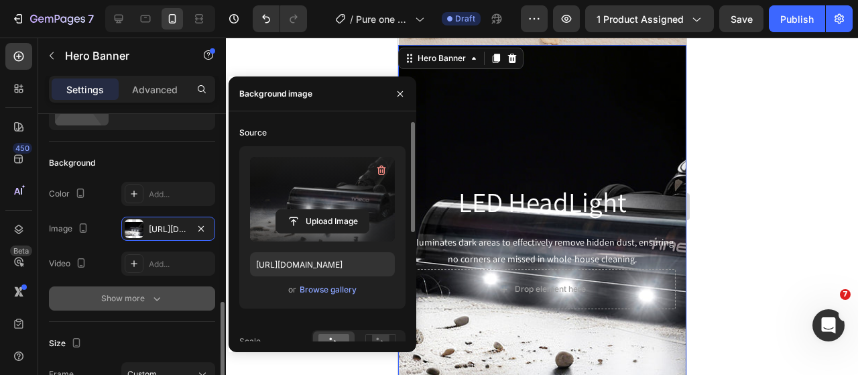
scroll to position [201, 0]
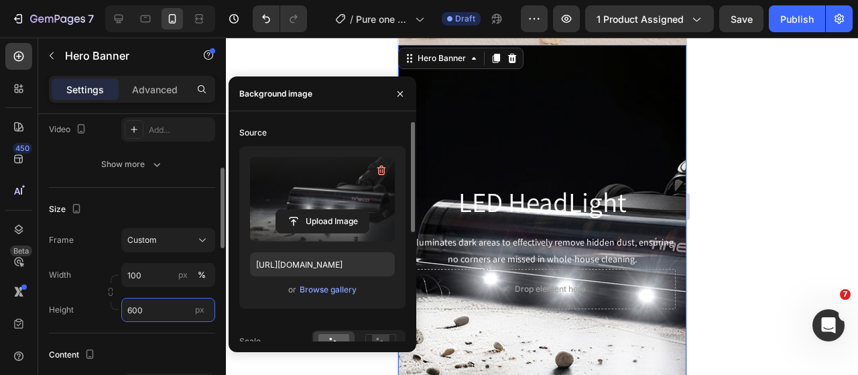
click at [169, 310] on input "600" at bounding box center [168, 310] width 94 height 24
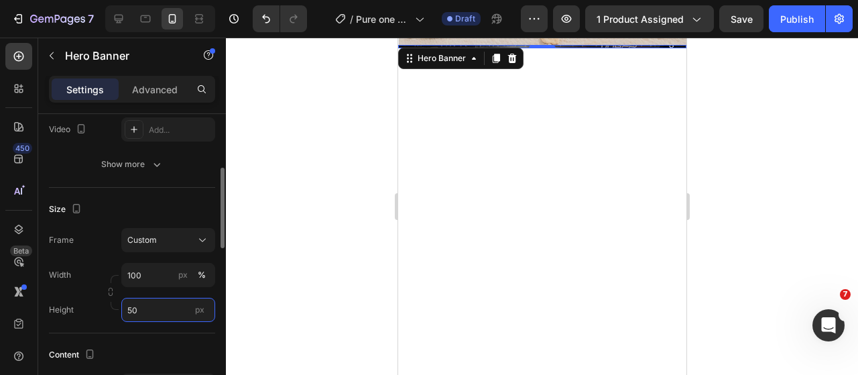
type input "500"
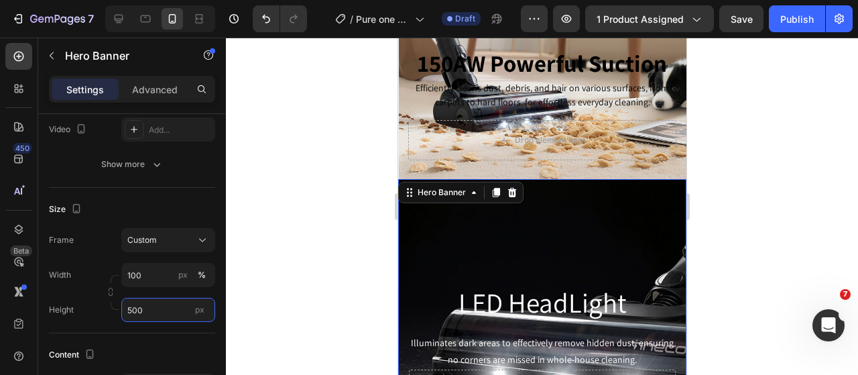
scroll to position [1876, 0]
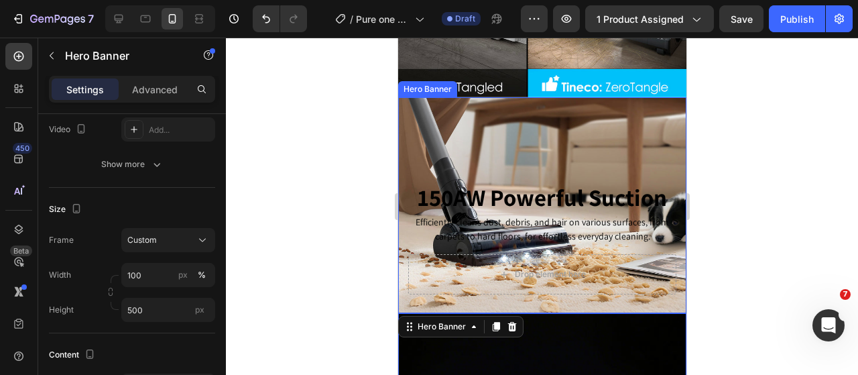
click at [543, 135] on div "Background Image" at bounding box center [541, 205] width 288 height 216
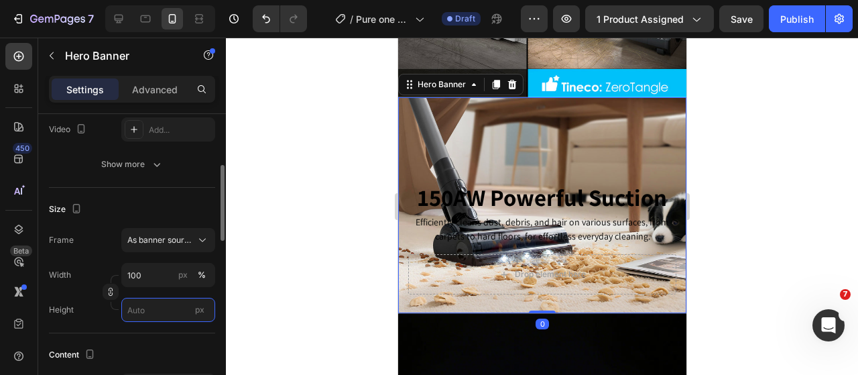
click at [155, 308] on input "px" at bounding box center [168, 310] width 94 height 24
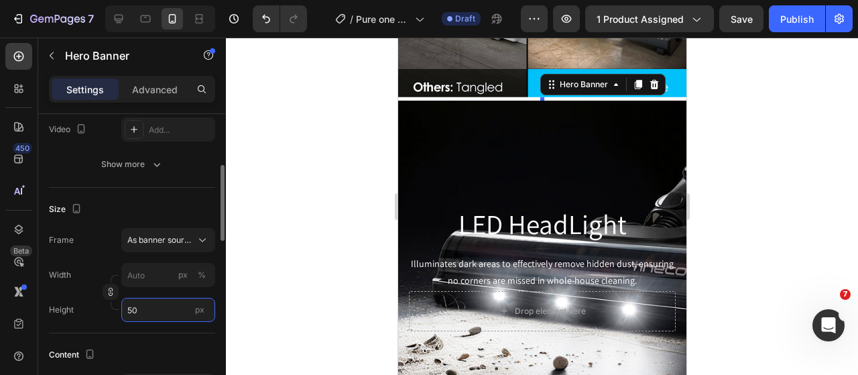
type input "500"
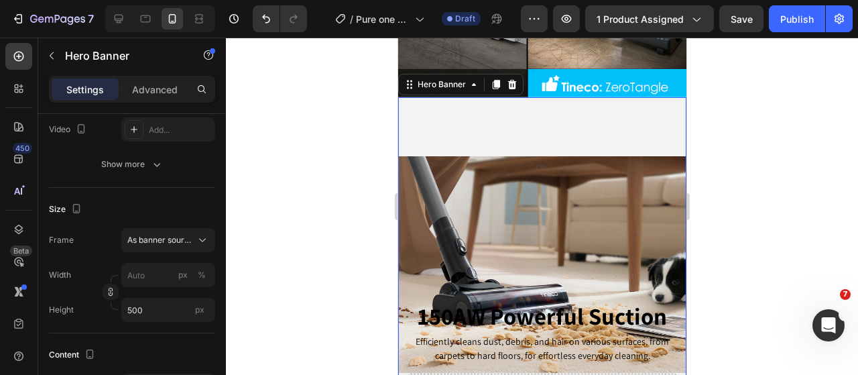
click at [740, 174] on div at bounding box center [542, 206] width 632 height 337
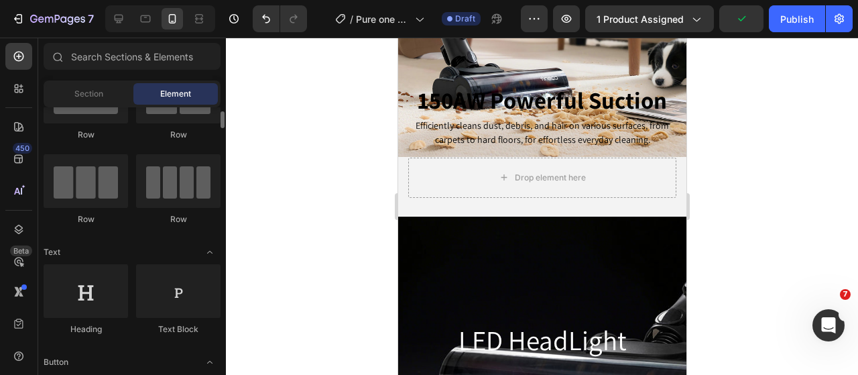
scroll to position [0, 0]
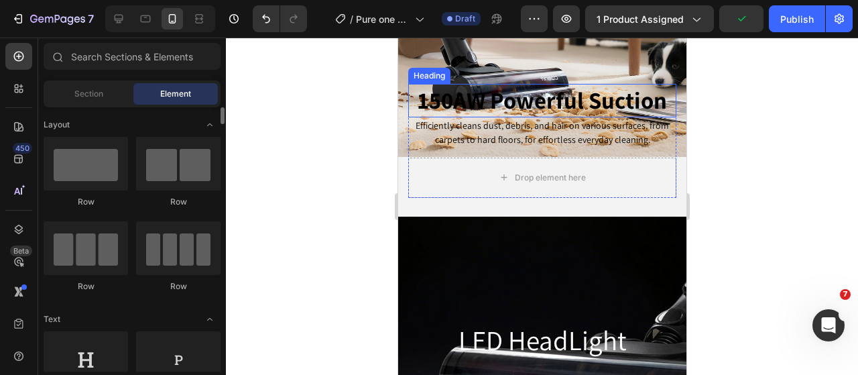
click at [525, 62] on div "Background Image" at bounding box center [541, 48] width 288 height 335
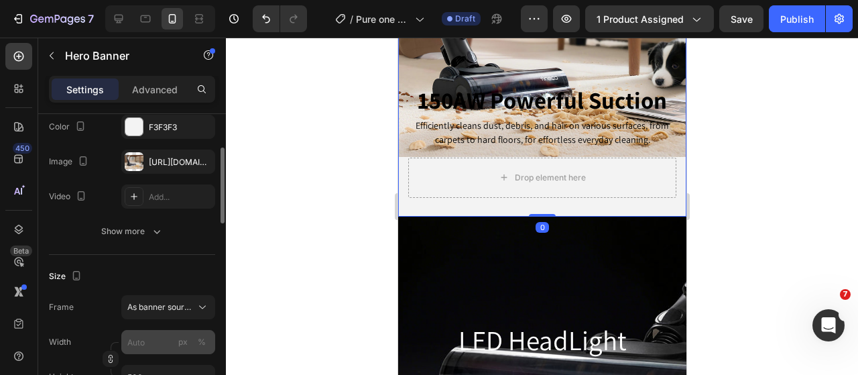
scroll to position [268, 0]
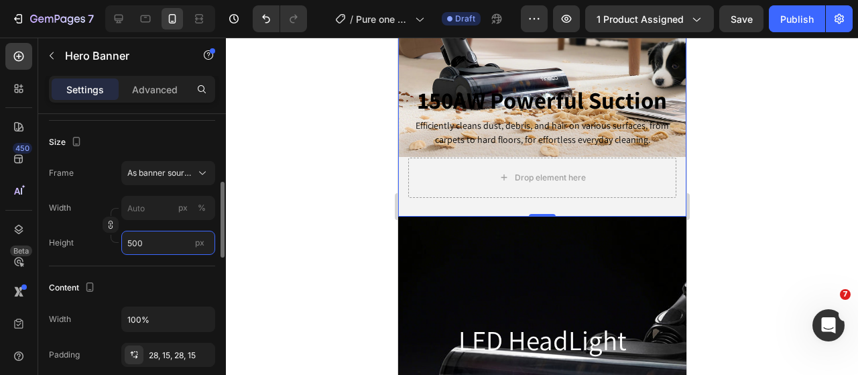
click at [155, 242] on input "500" at bounding box center [168, 243] width 94 height 24
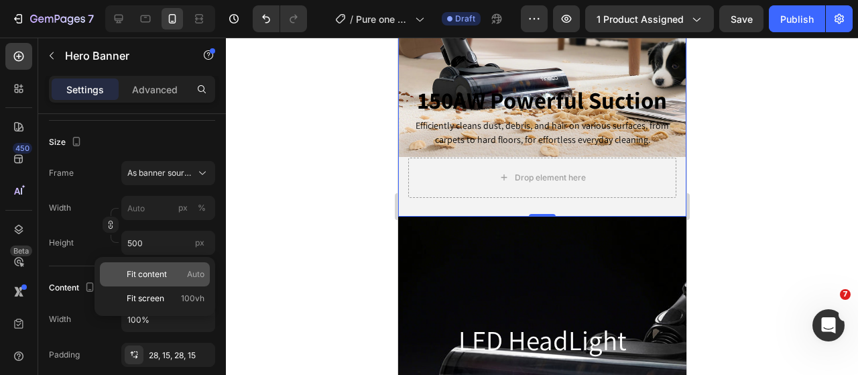
click at [161, 274] on span "Fit content" at bounding box center [147, 274] width 40 height 12
type input "100"
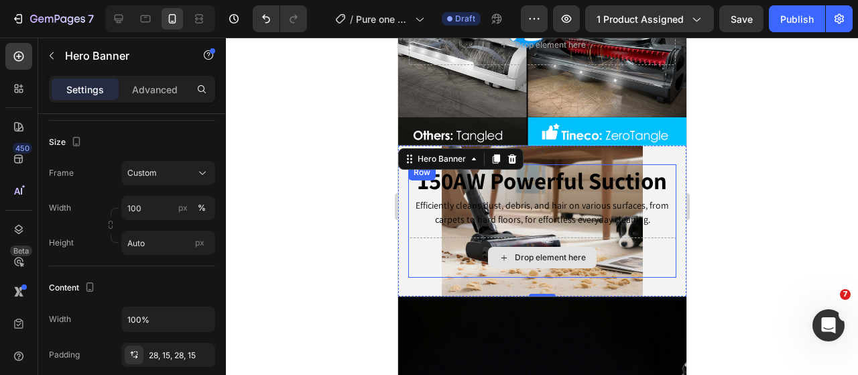
scroll to position [1474, 0]
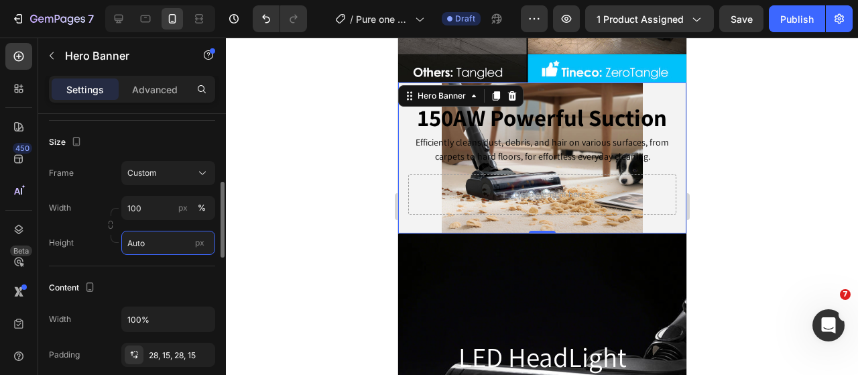
click at [153, 249] on input "Auto" at bounding box center [168, 243] width 94 height 24
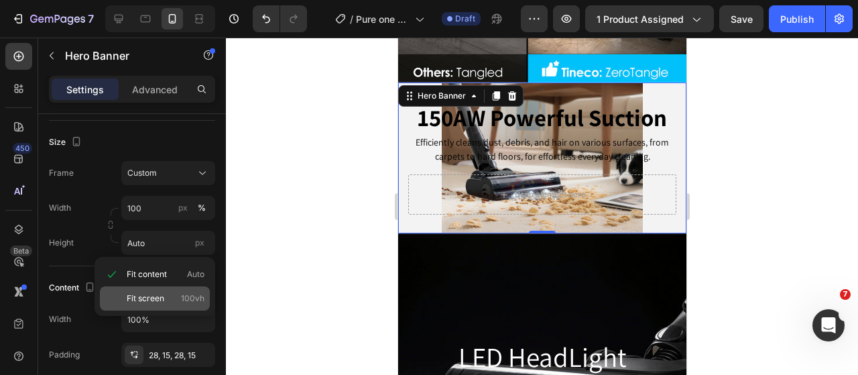
click at [164, 293] on span "Fit screen" at bounding box center [146, 298] width 38 height 12
type input "100 vh"
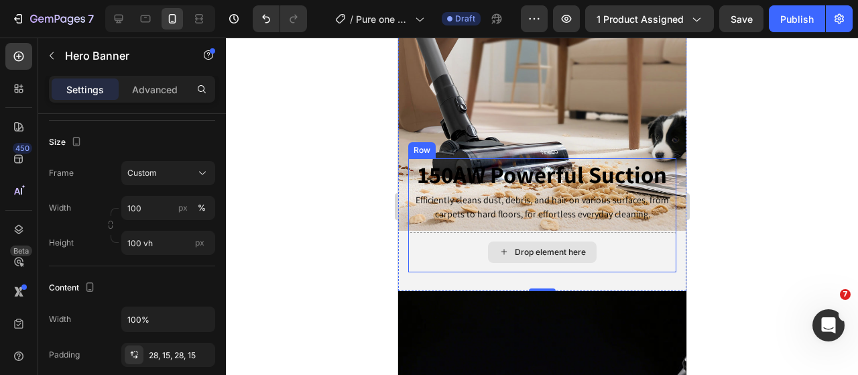
scroll to position [1608, 0]
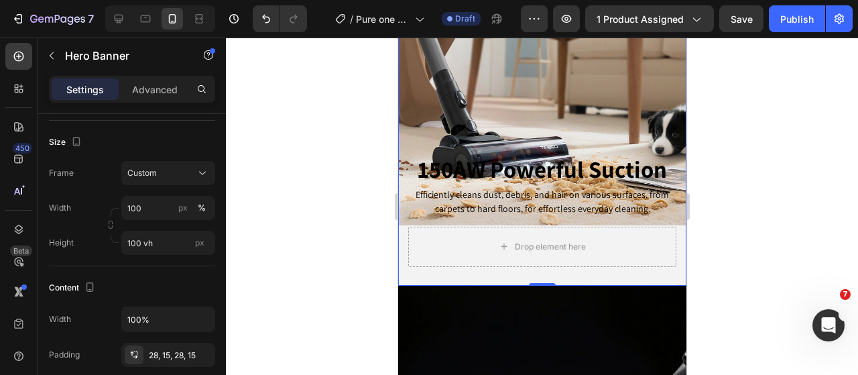
drag, startPoint x: 710, startPoint y: 239, endPoint x: 700, endPoint y: 242, distance: 10.6
click at [710, 239] on div at bounding box center [542, 206] width 632 height 337
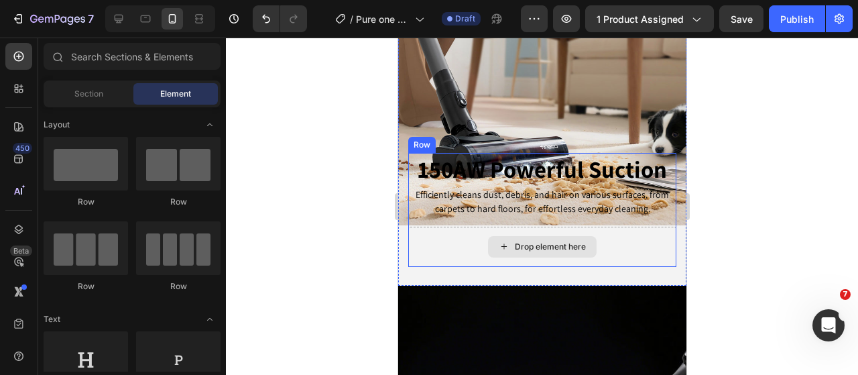
click at [622, 261] on div "Drop element here" at bounding box center [541, 246] width 268 height 40
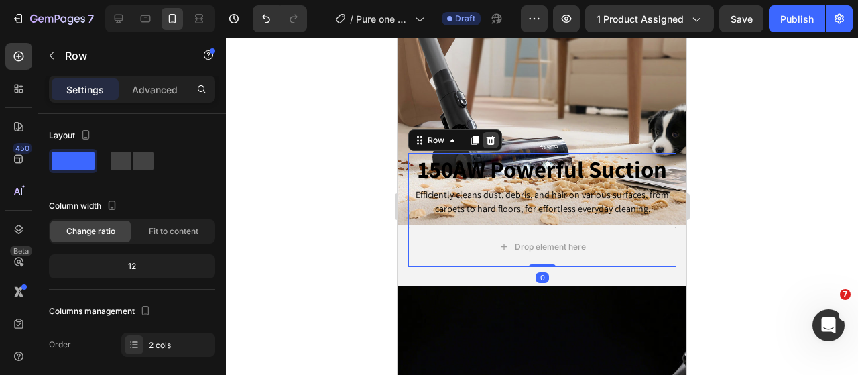
click at [488, 139] on icon at bounding box center [490, 139] width 9 height 9
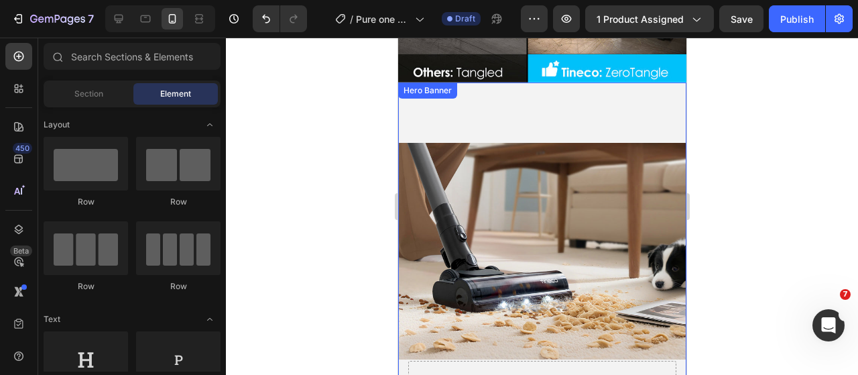
scroll to position [1407, 0]
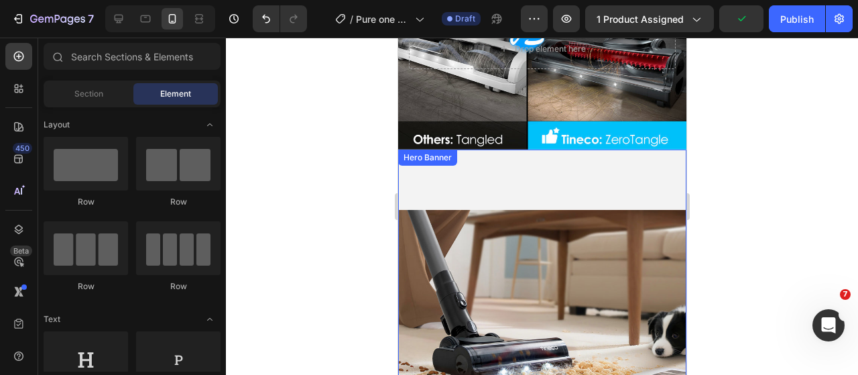
click at [495, 168] on div "Background Image" at bounding box center [541, 317] width 288 height 337
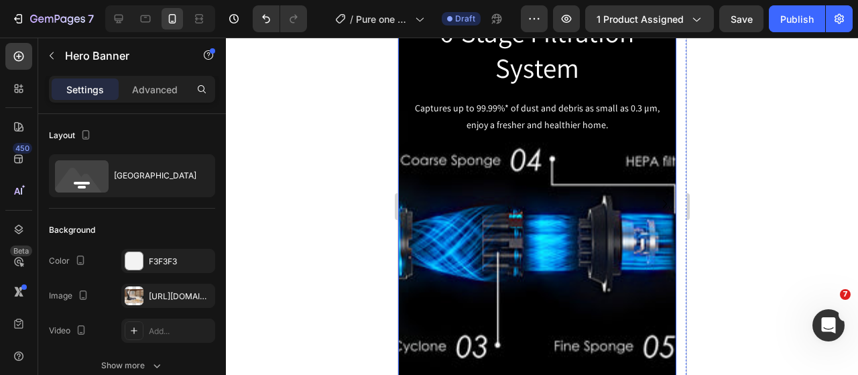
scroll to position [2144, 0]
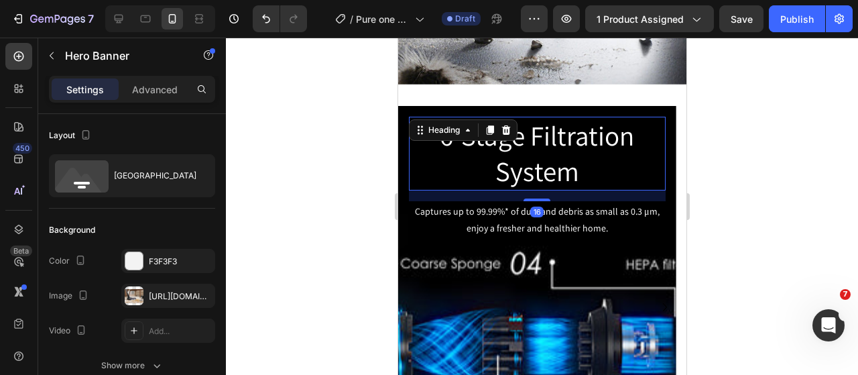
click at [428, 153] on h2 "6-Stage Filtration System" at bounding box center [536, 154] width 257 height 74
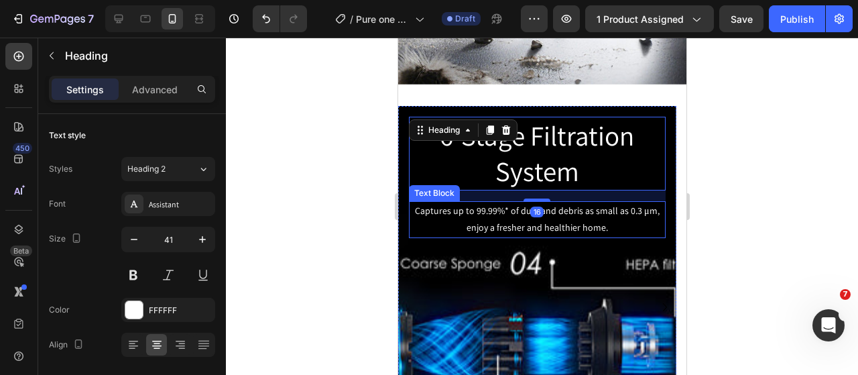
click at [413, 225] on p "Captures up to 99.99%* of dust and debris as small as 0.3 μm, enjoy a fresher a…" at bounding box center [536, 219] width 254 height 34
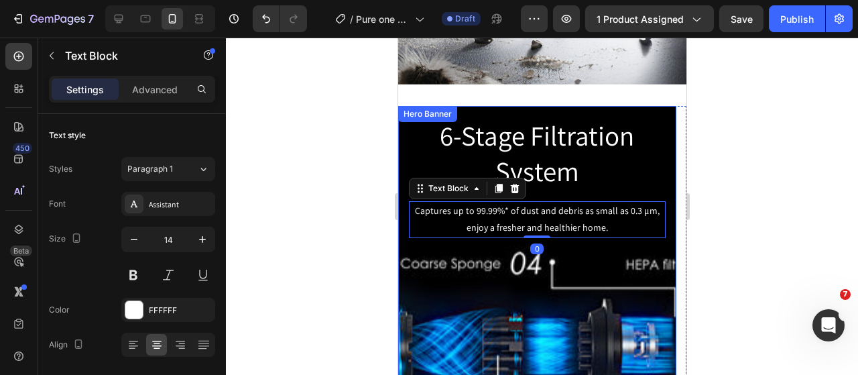
click at [423, 268] on div "Background Image" at bounding box center [536, 307] width 278 height 402
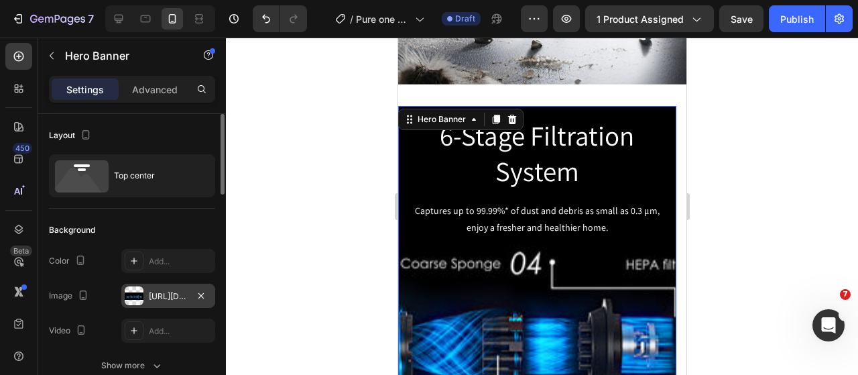
click at [133, 302] on div at bounding box center [134, 295] width 19 height 19
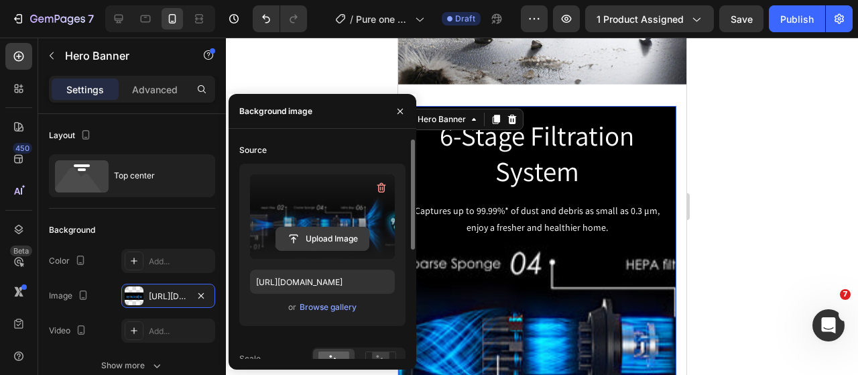
click at [338, 244] on input "file" at bounding box center [322, 238] width 92 height 23
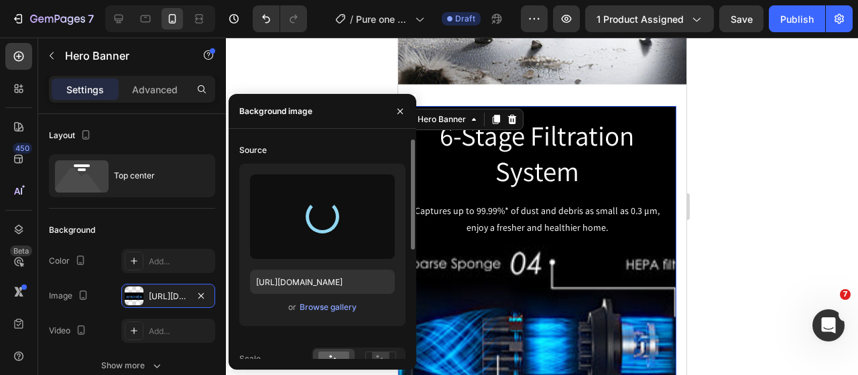
type input "[URL][DOMAIN_NAME]"
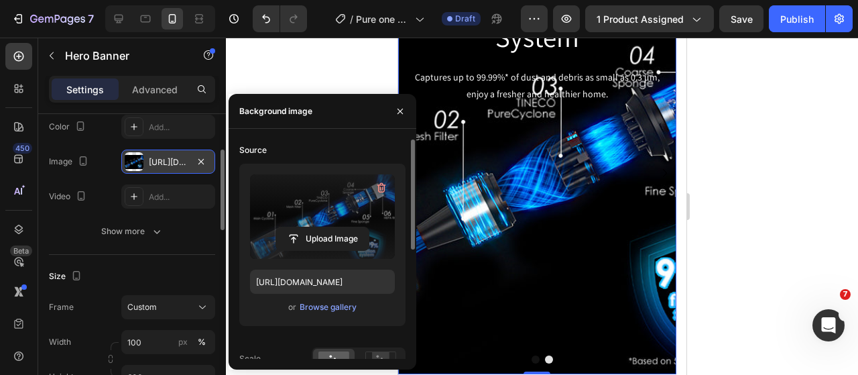
scroll to position [268, 0]
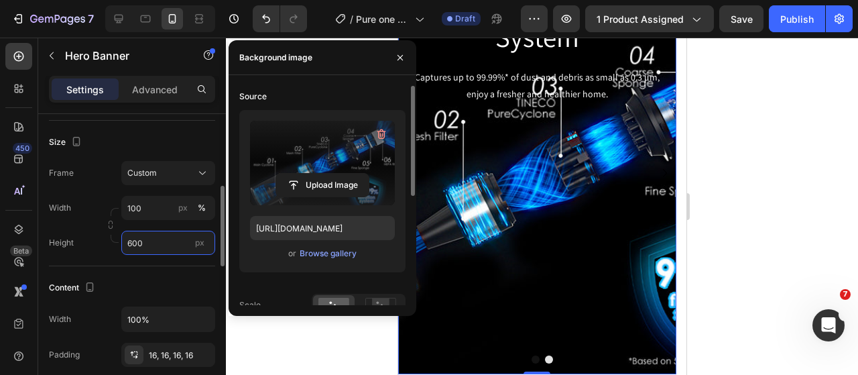
click at [152, 241] on input "600" at bounding box center [168, 243] width 94 height 24
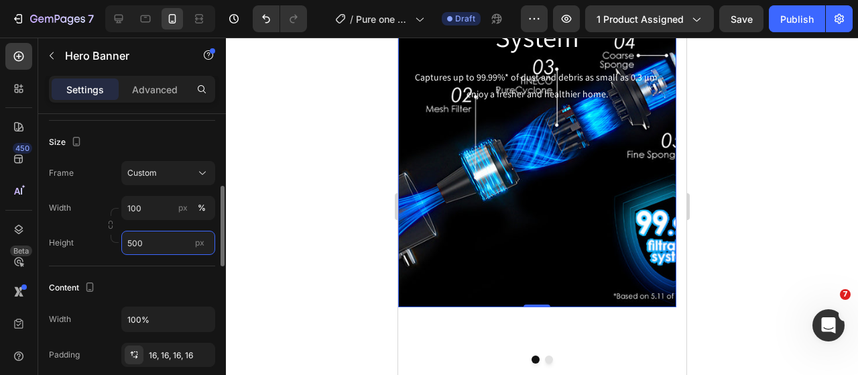
drag, startPoint x: 159, startPoint y: 239, endPoint x: 89, endPoint y: 243, distance: 69.8
click at [89, 243] on div "Height 500 px" at bounding box center [132, 243] width 166 height 24
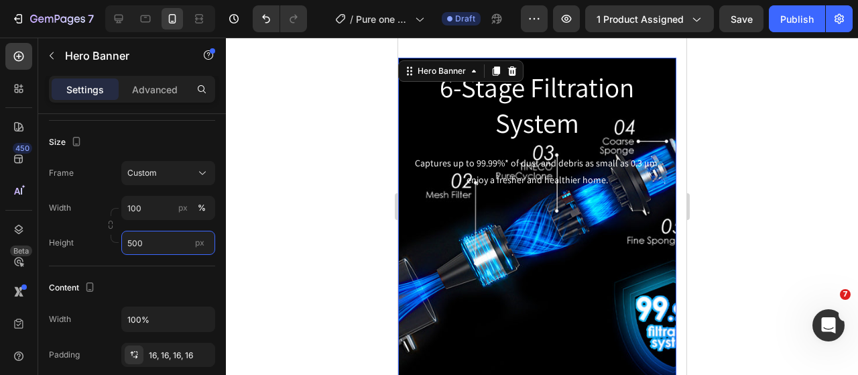
scroll to position [2211, 0]
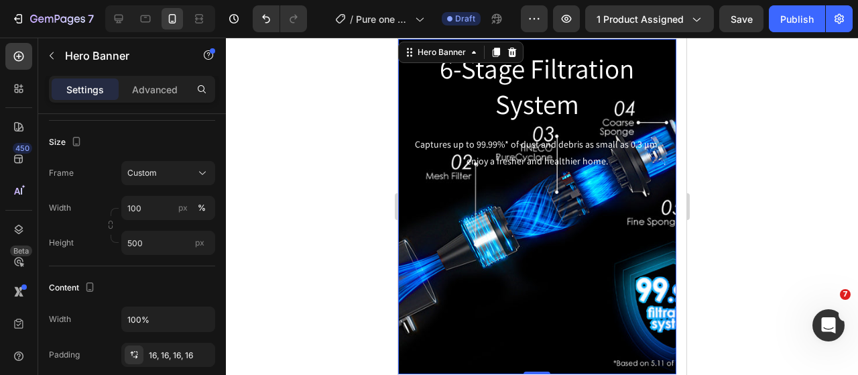
click at [573, 268] on div "Background Image" at bounding box center [536, 206] width 278 height 335
click at [154, 214] on input "100" at bounding box center [168, 208] width 94 height 24
click at [157, 259] on p "Default 100%" at bounding box center [166, 263] width 78 height 12
click at [157, 208] on input "100" at bounding box center [168, 208] width 94 height 24
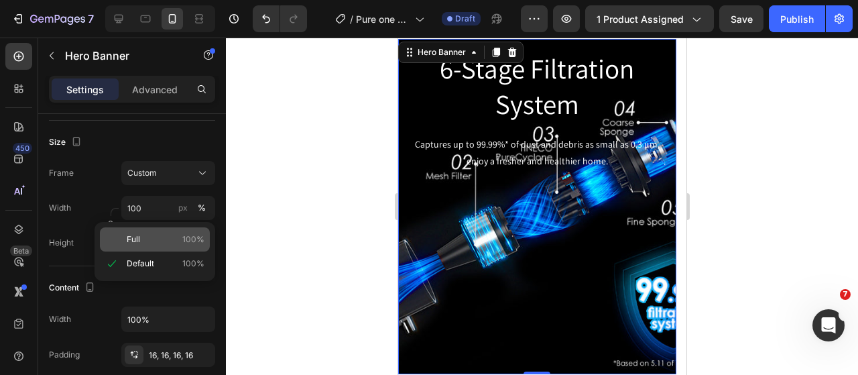
click at [162, 243] on p "Full 100%" at bounding box center [166, 239] width 78 height 12
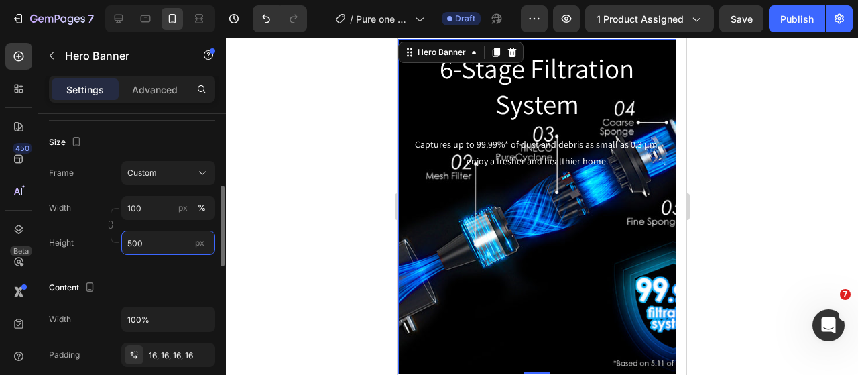
click at [188, 245] on input "500" at bounding box center [168, 243] width 94 height 24
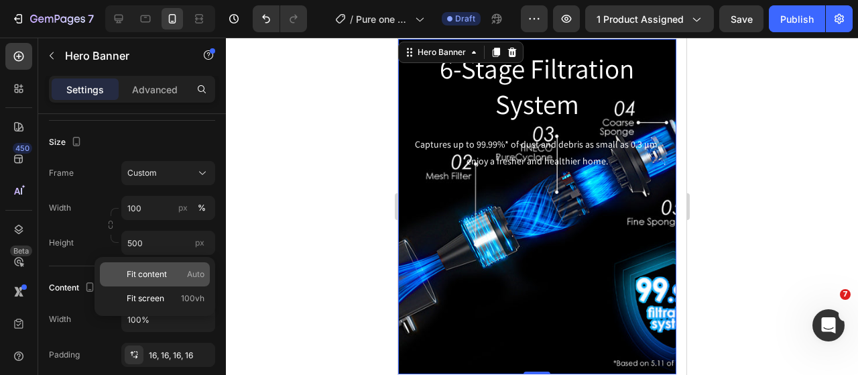
drag, startPoint x: 169, startPoint y: 257, endPoint x: 161, endPoint y: 265, distance: 10.9
click at [169, 257] on div "Fit content Auto Fit screen 100vh" at bounding box center [154, 286] width 121 height 59
click at [155, 271] on span "Fit content" at bounding box center [147, 274] width 40 height 12
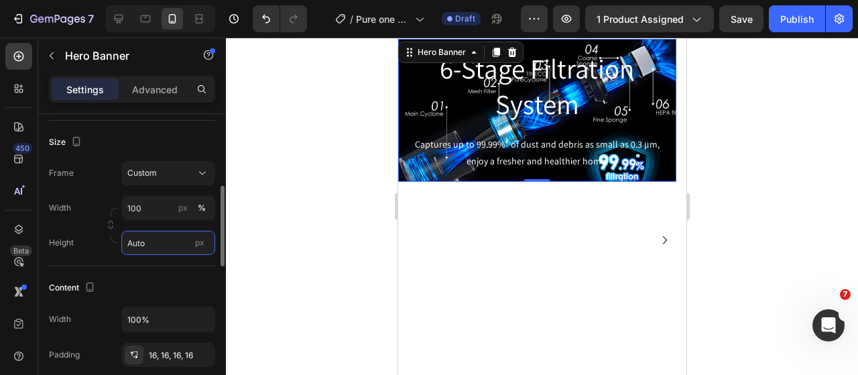
click at [159, 247] on input "Auto" at bounding box center [168, 243] width 94 height 24
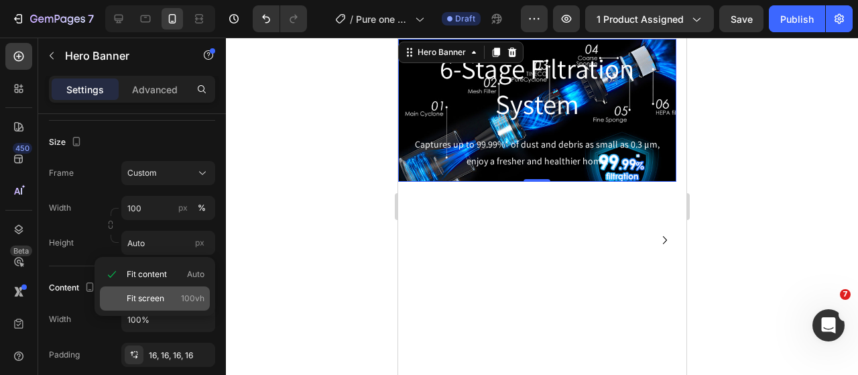
click at [158, 297] on span "Fit screen" at bounding box center [146, 298] width 38 height 12
type input "100 vh"
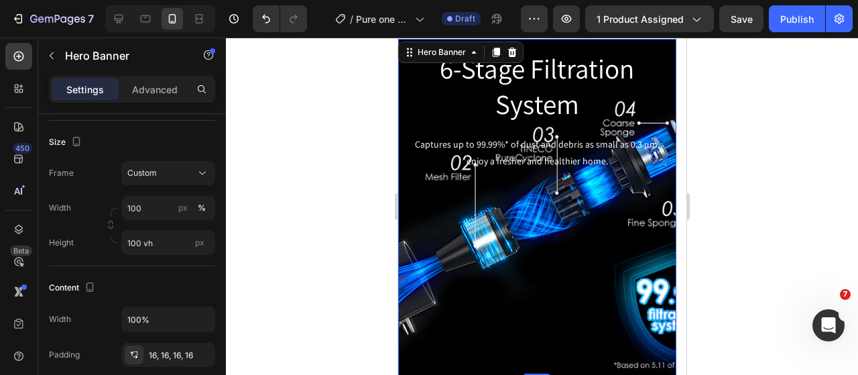
scroll to position [2412, 0]
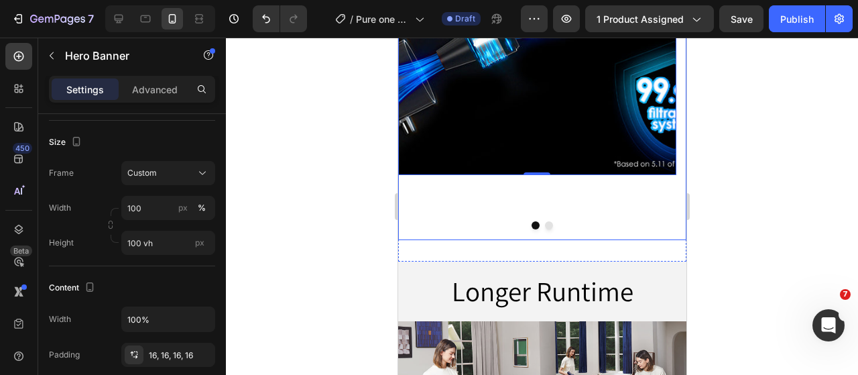
click at [544, 225] on button "Dot" at bounding box center [548, 225] width 8 height 8
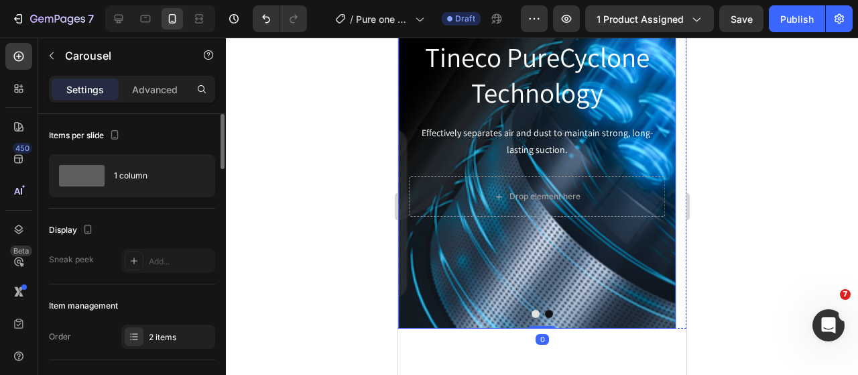
scroll to position [2278, 0]
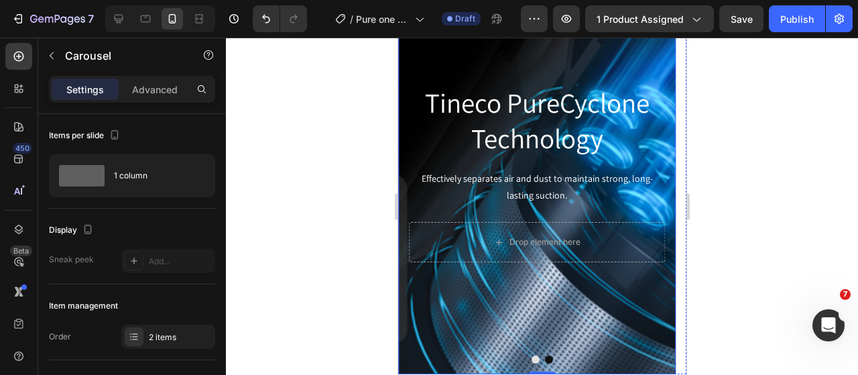
click at [439, 313] on div "Background Image" at bounding box center [536, 173] width 278 height 402
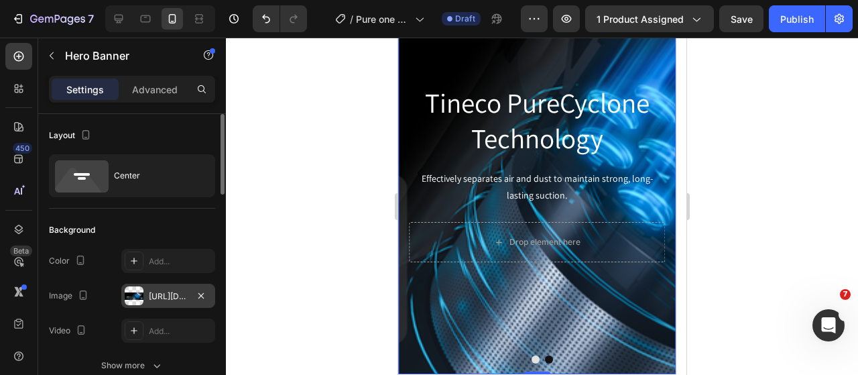
drag, startPoint x: 131, startPoint y: 296, endPoint x: 166, endPoint y: 291, distance: 35.2
click at [131, 296] on div at bounding box center [134, 295] width 19 height 19
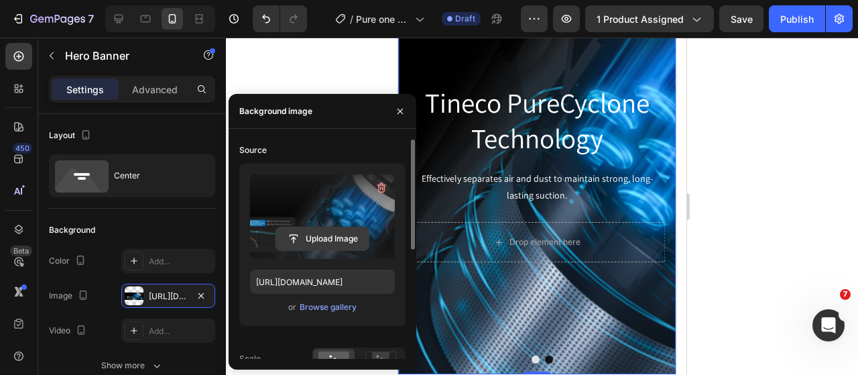
click at [308, 239] on input "file" at bounding box center [322, 238] width 92 height 23
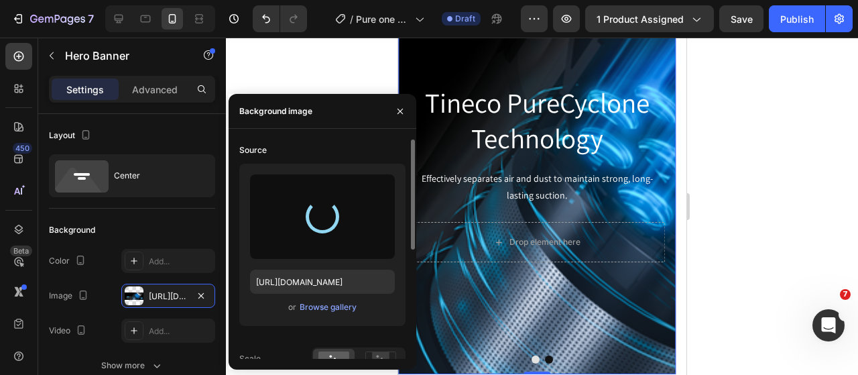
type input "[URL][DOMAIN_NAME]"
